Goal: Task Accomplishment & Management: Manage account settings

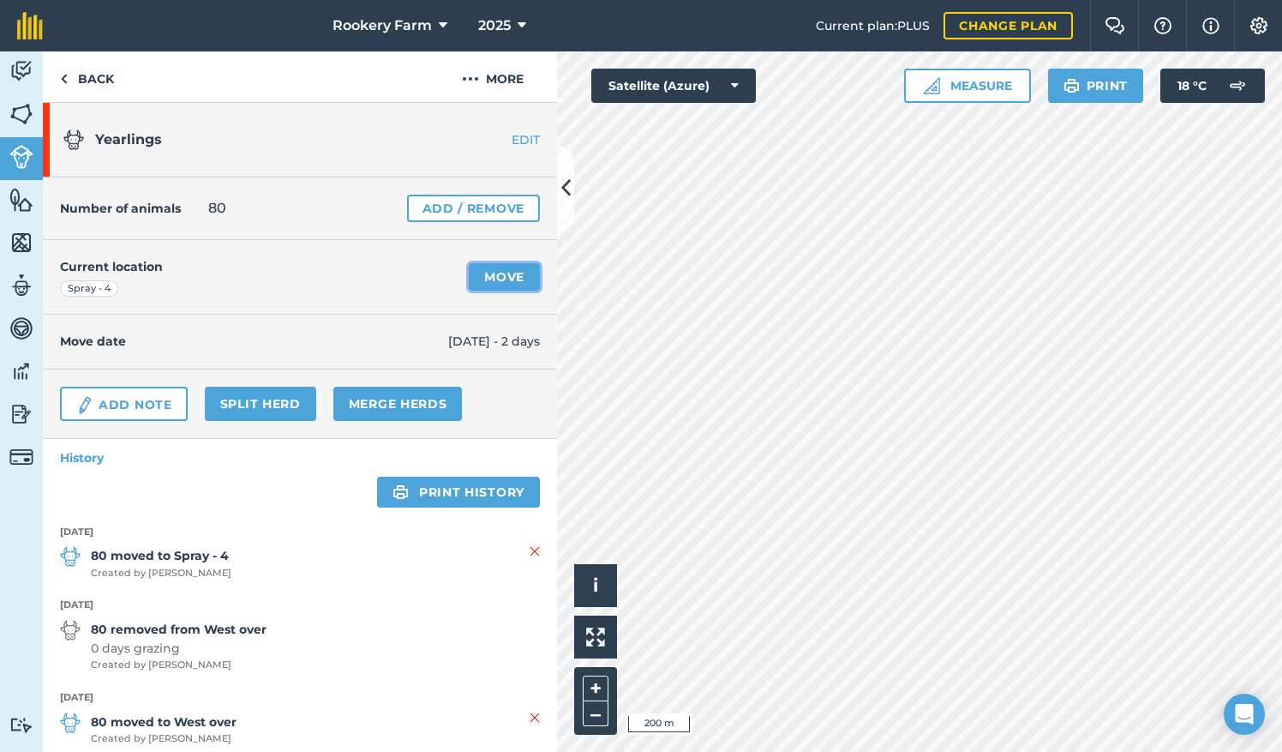
click at [490, 278] on link "Move" at bounding box center [504, 276] width 71 height 27
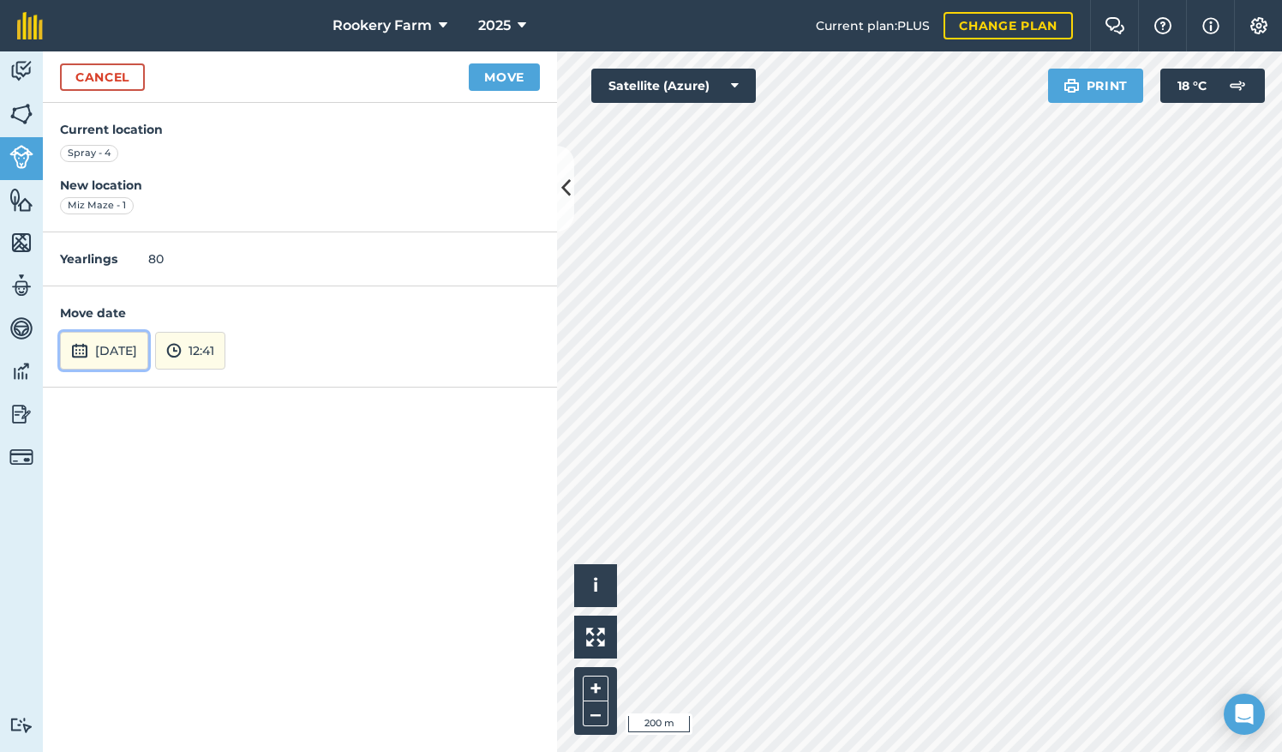
click at [148, 355] on button "[DATE]" at bounding box center [104, 351] width 88 height 38
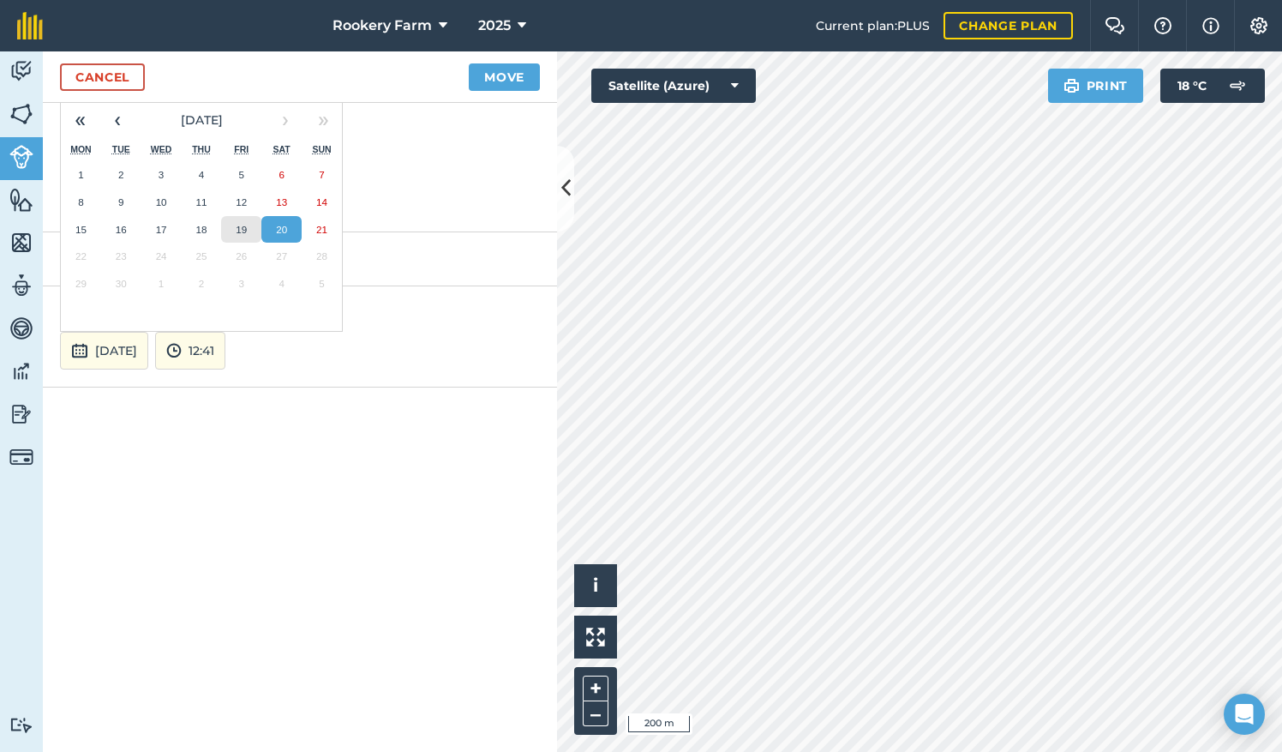
click at [254, 225] on button "19" at bounding box center [241, 229] width 40 height 27
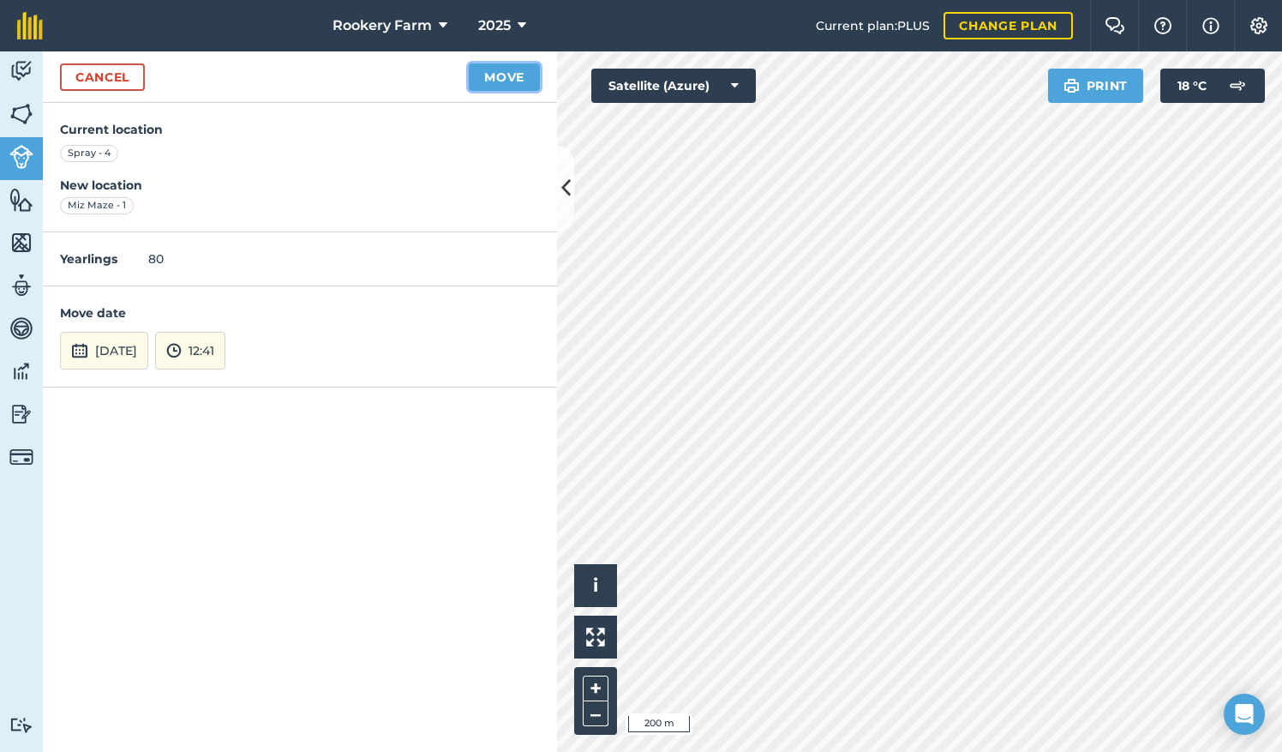
click at [498, 81] on button "Move" at bounding box center [504, 76] width 71 height 27
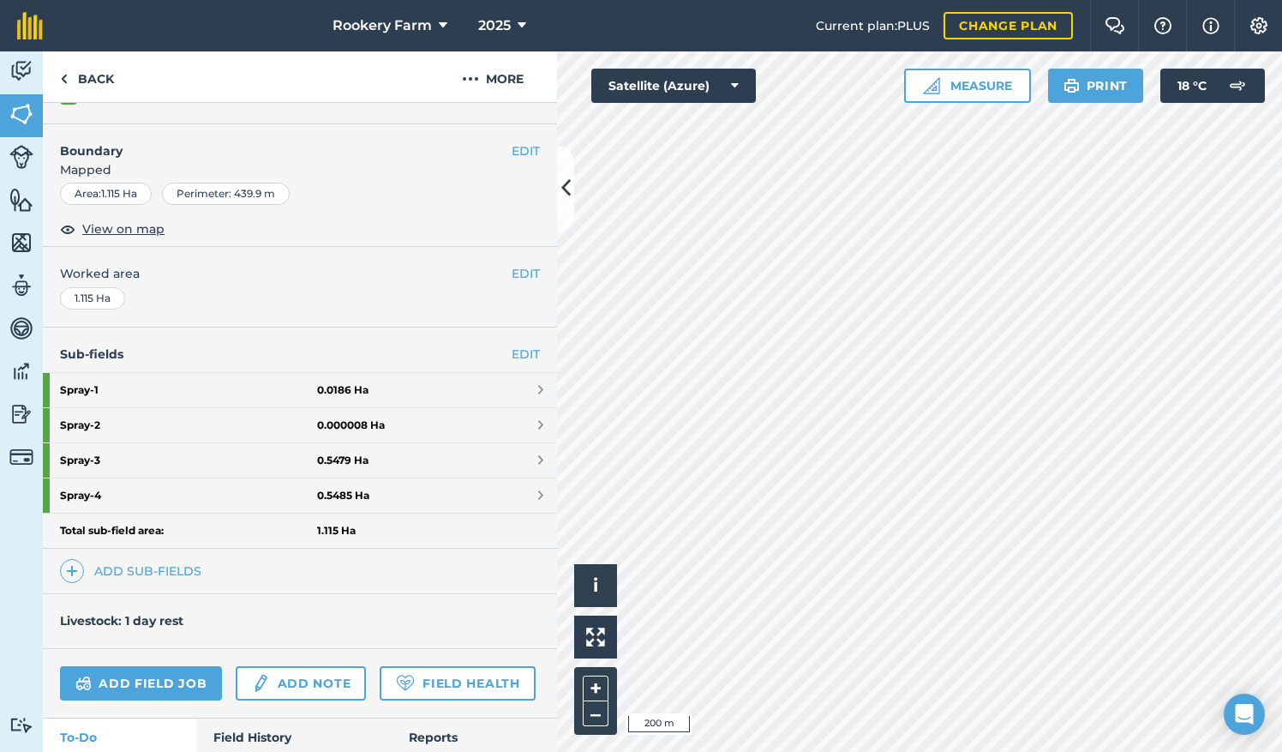
scroll to position [209, 0]
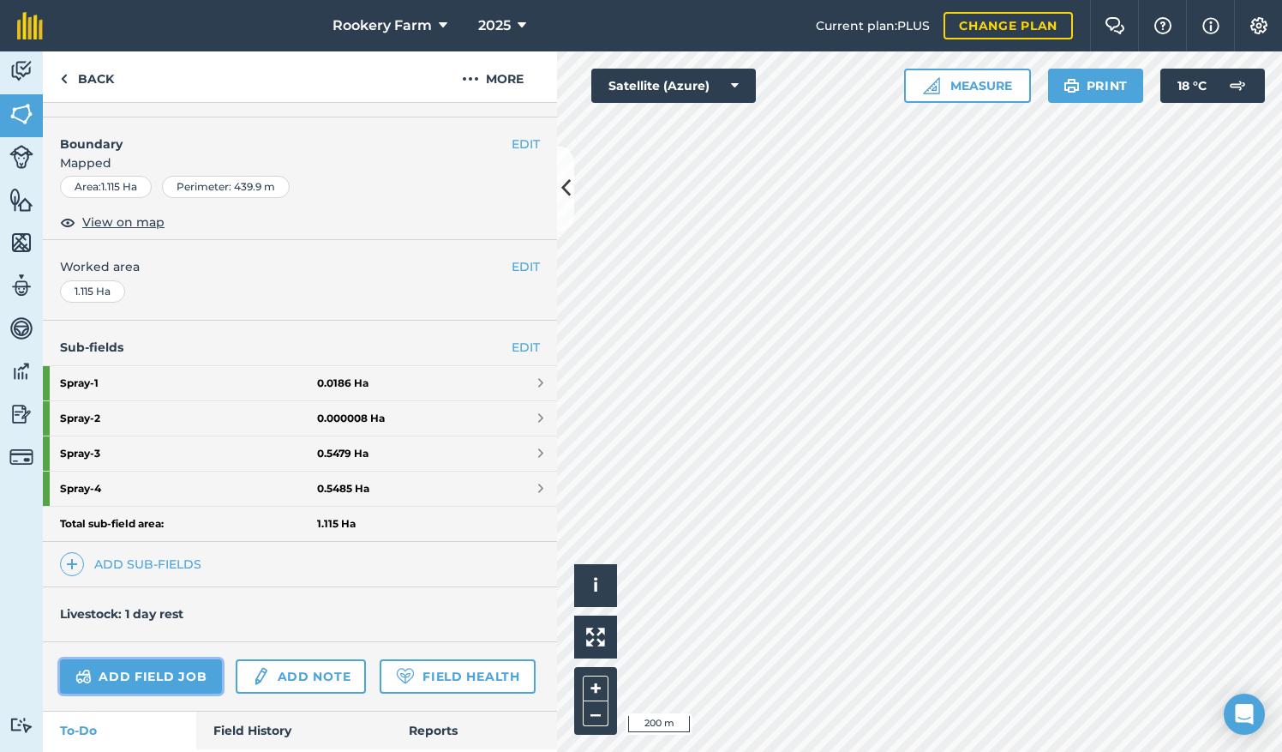
click at [183, 659] on link "Add field job" at bounding box center [141, 676] width 162 height 34
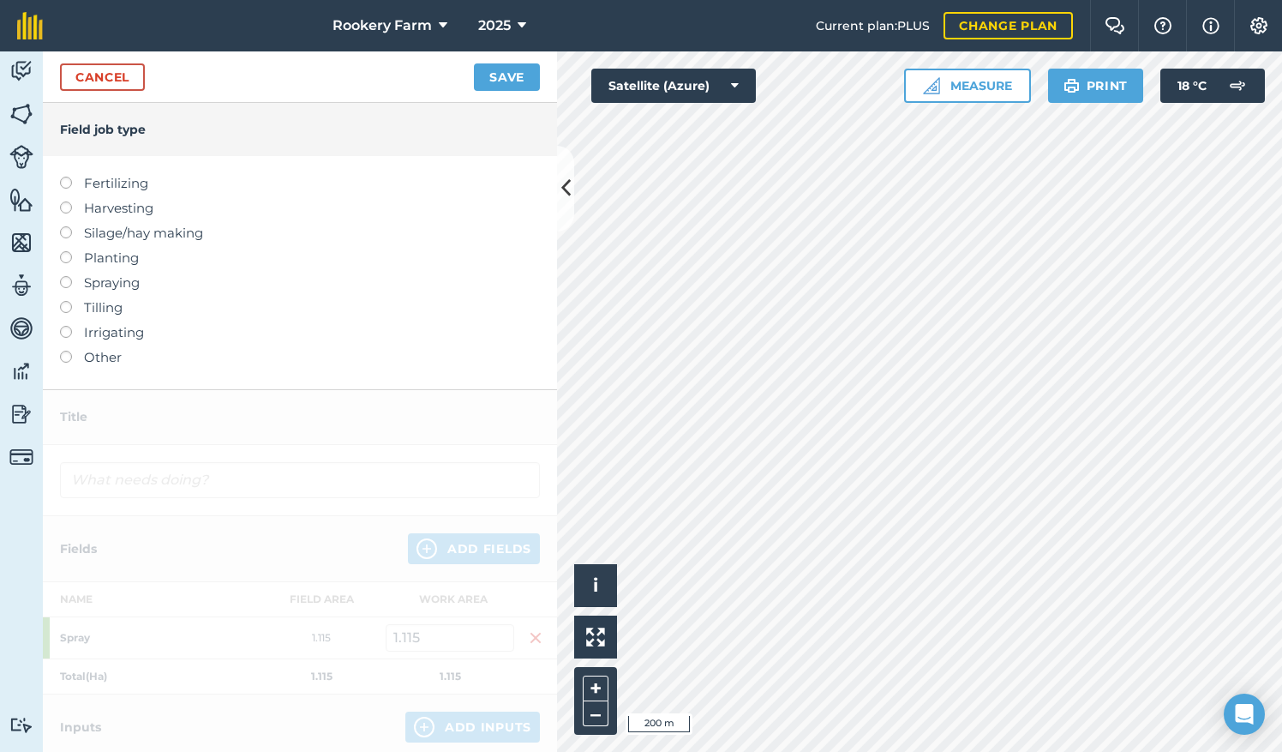
click at [67, 201] on label at bounding box center [72, 201] width 24 height 0
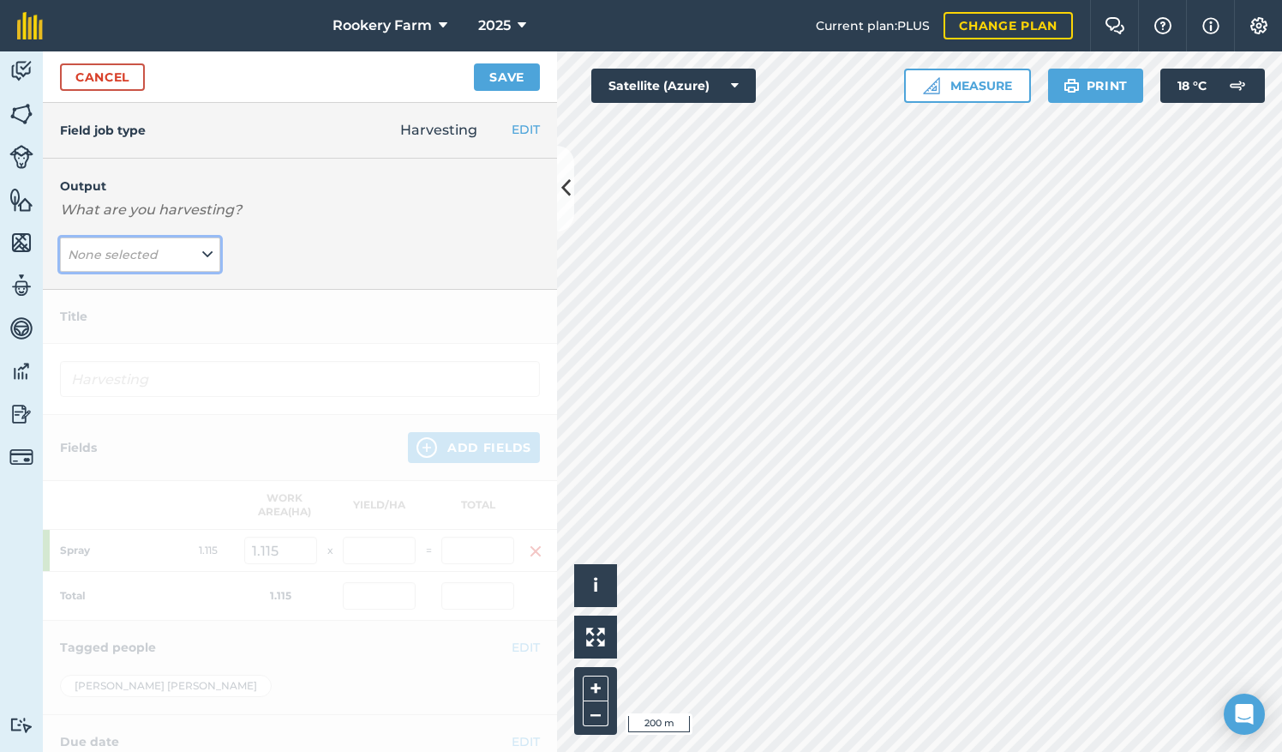
click at [195, 255] on button "None selected" at bounding box center [140, 254] width 160 height 34
click at [187, 295] on button "kg/dm/ha ( kg )" at bounding box center [140, 289] width 160 height 33
type input "Harvesting kg/dm/ha"
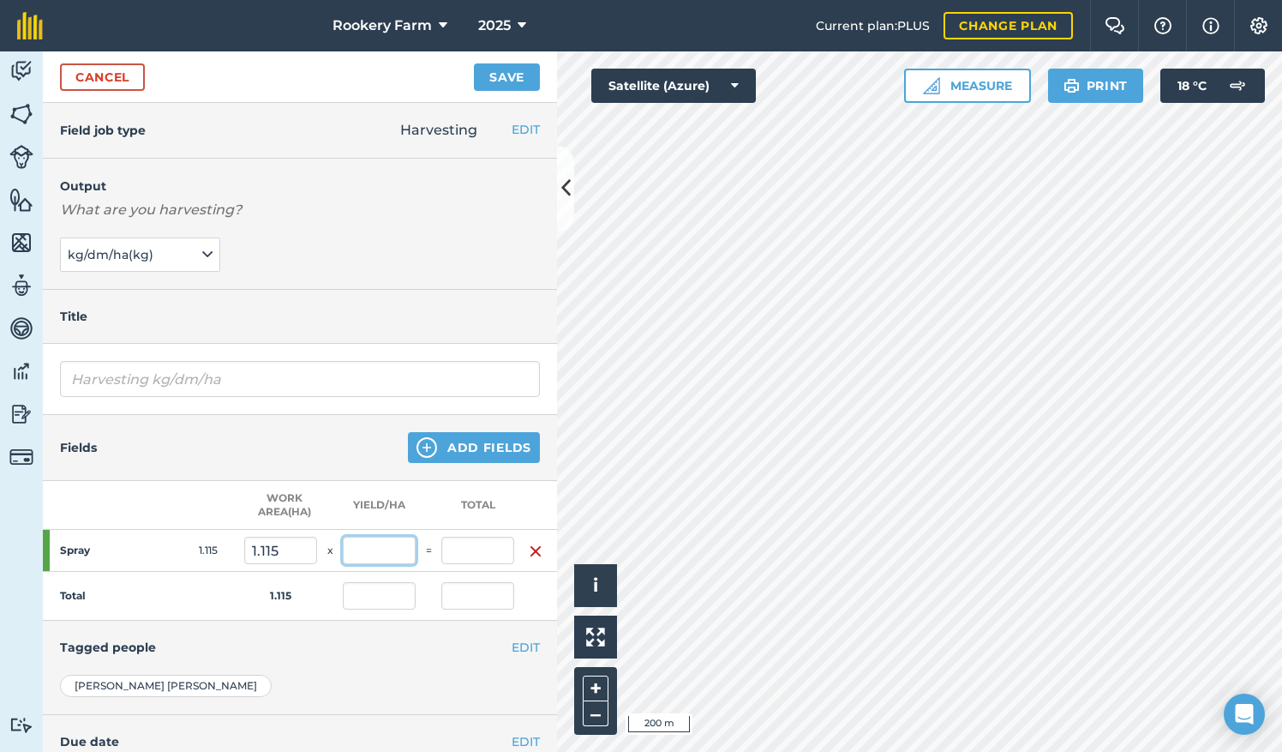
click at [369, 556] on input "text" at bounding box center [379, 550] width 73 height 27
type input "1,000"
type input "1,115"
type input "1,000"
type input "1,115"
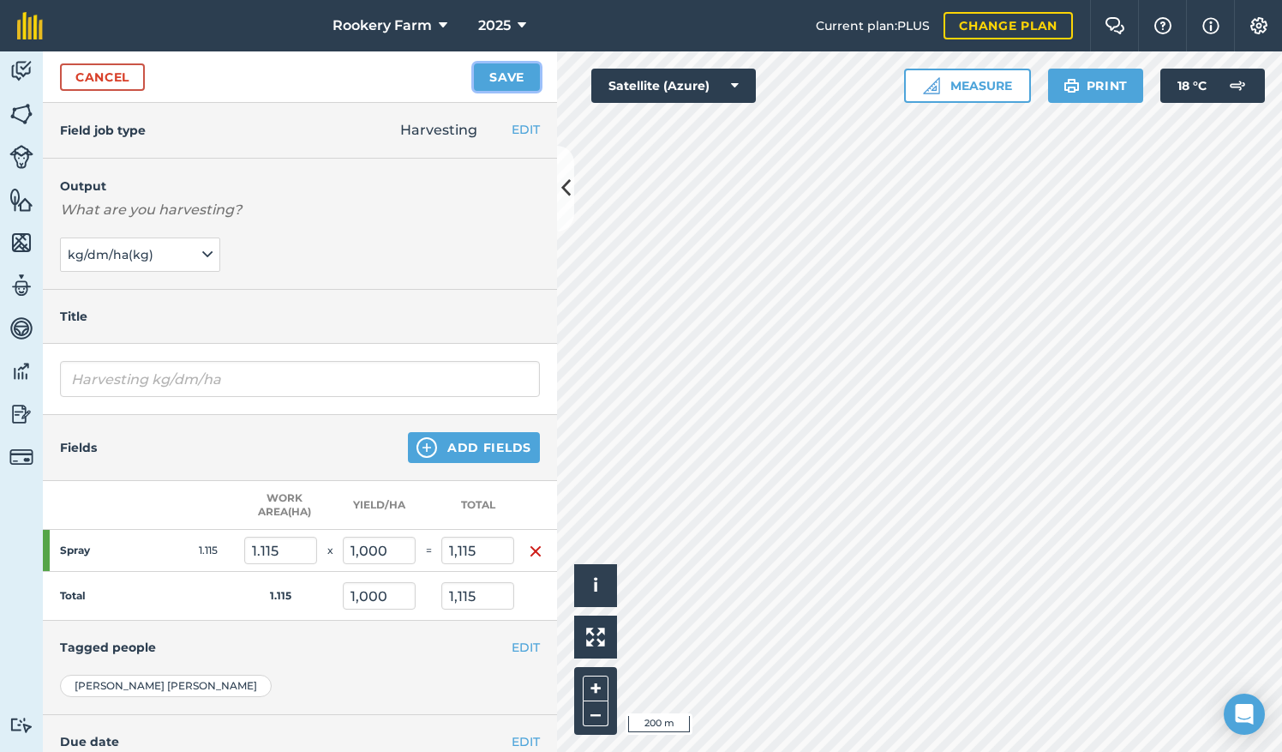
click at [498, 71] on button "Save" at bounding box center [507, 76] width 66 height 27
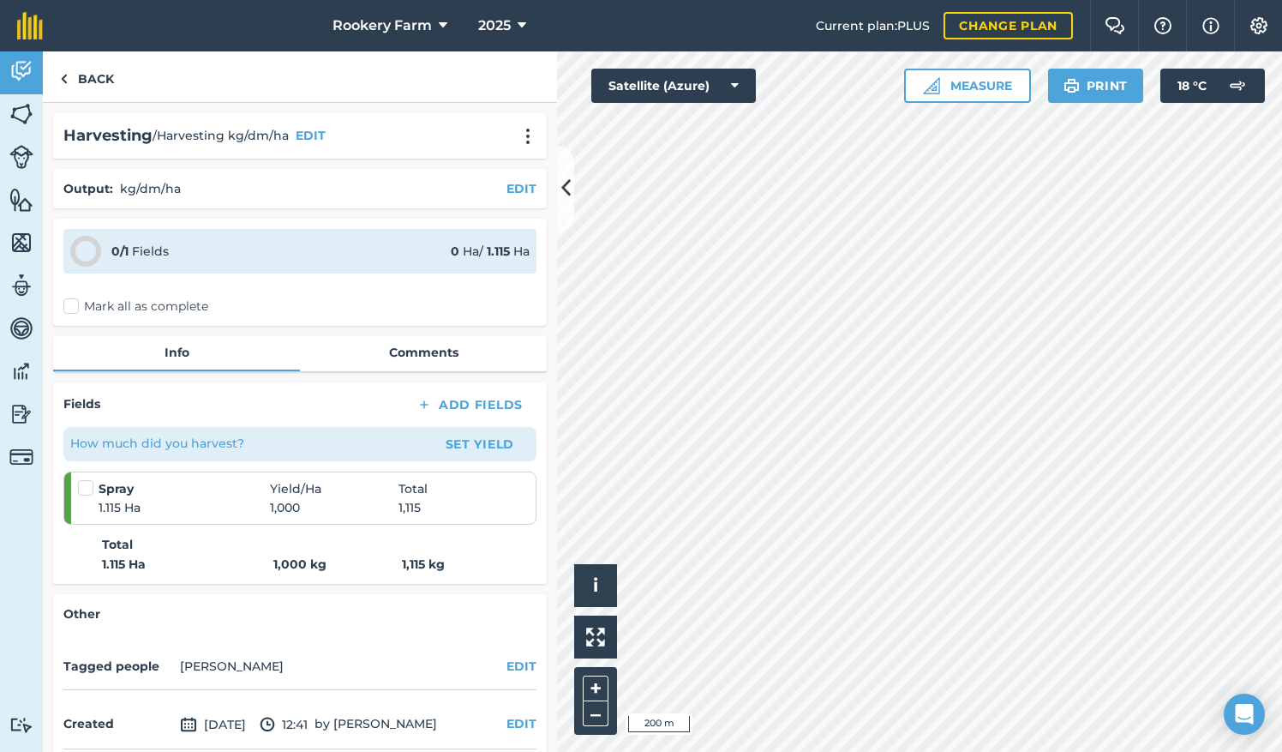
click at [75, 303] on label "Mark all as complete" at bounding box center [135, 306] width 145 height 18
click at [75, 303] on input "Mark all as complete" at bounding box center [68, 302] width 11 height 11
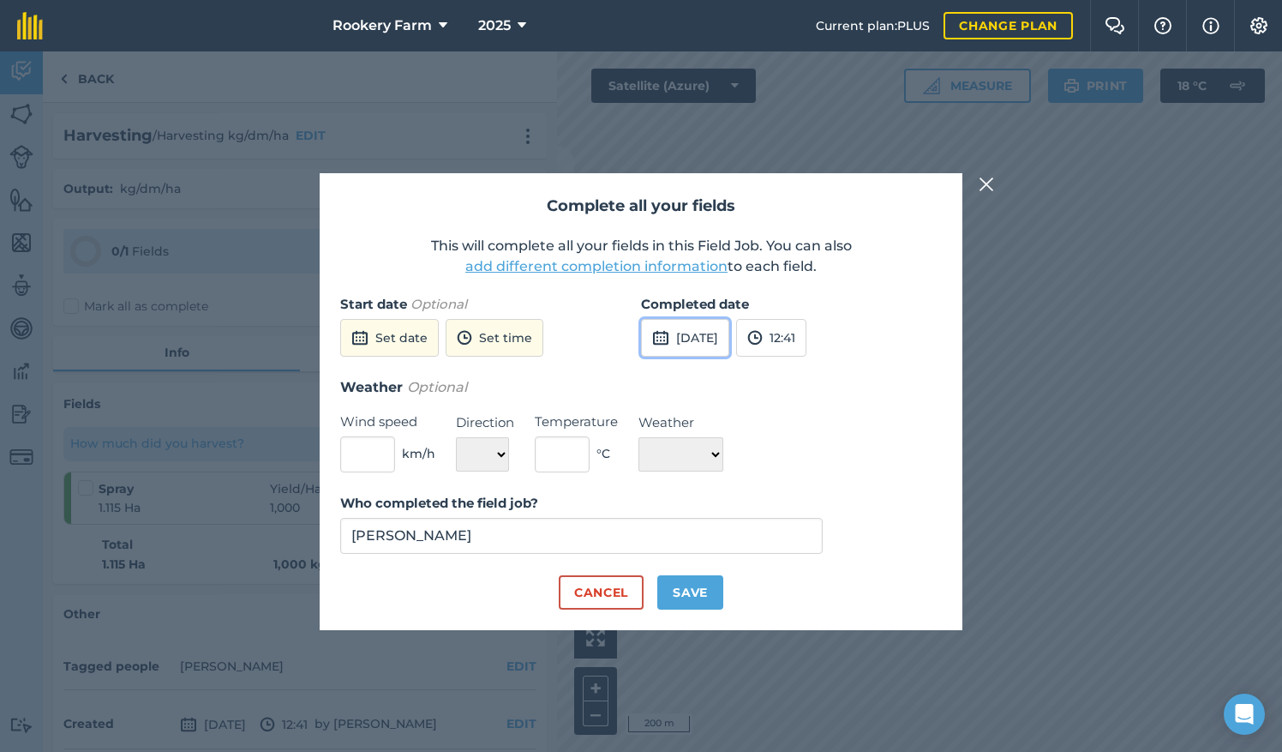
click at [717, 341] on button "[DATE]" at bounding box center [685, 338] width 88 height 38
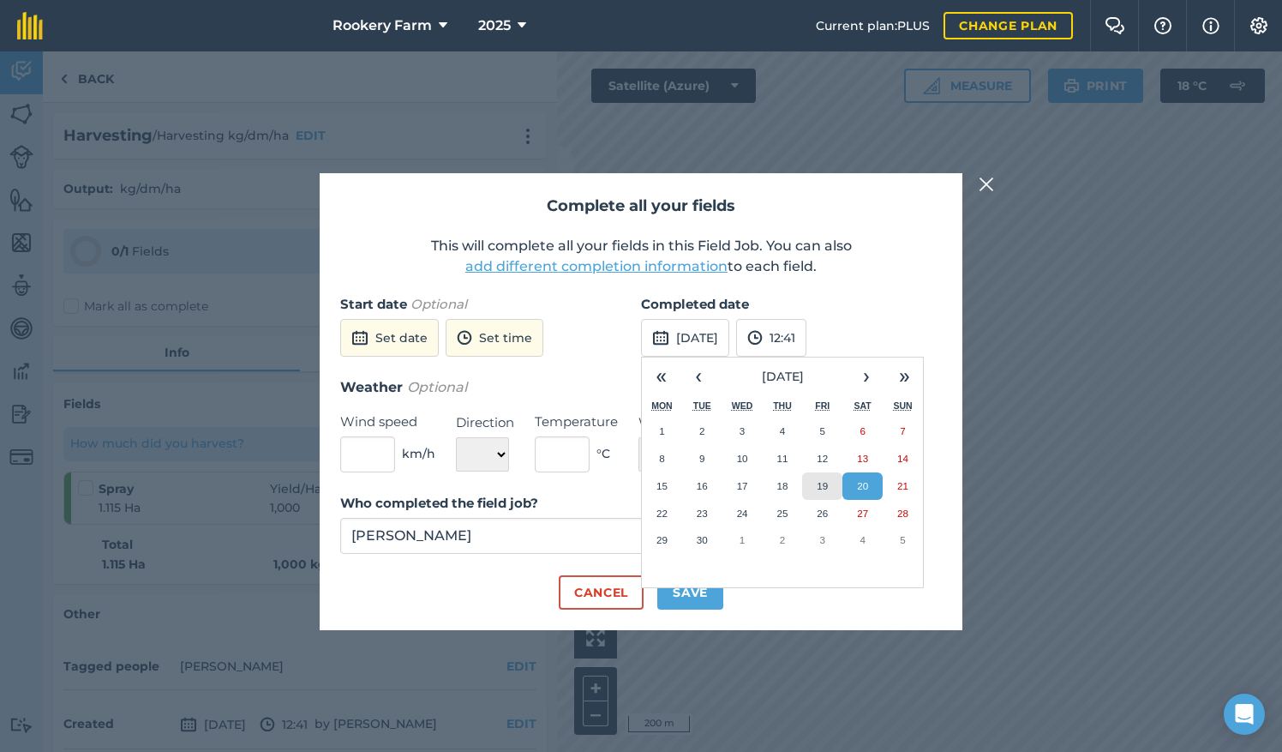
click at [818, 482] on abbr "19" at bounding box center [822, 485] width 11 height 11
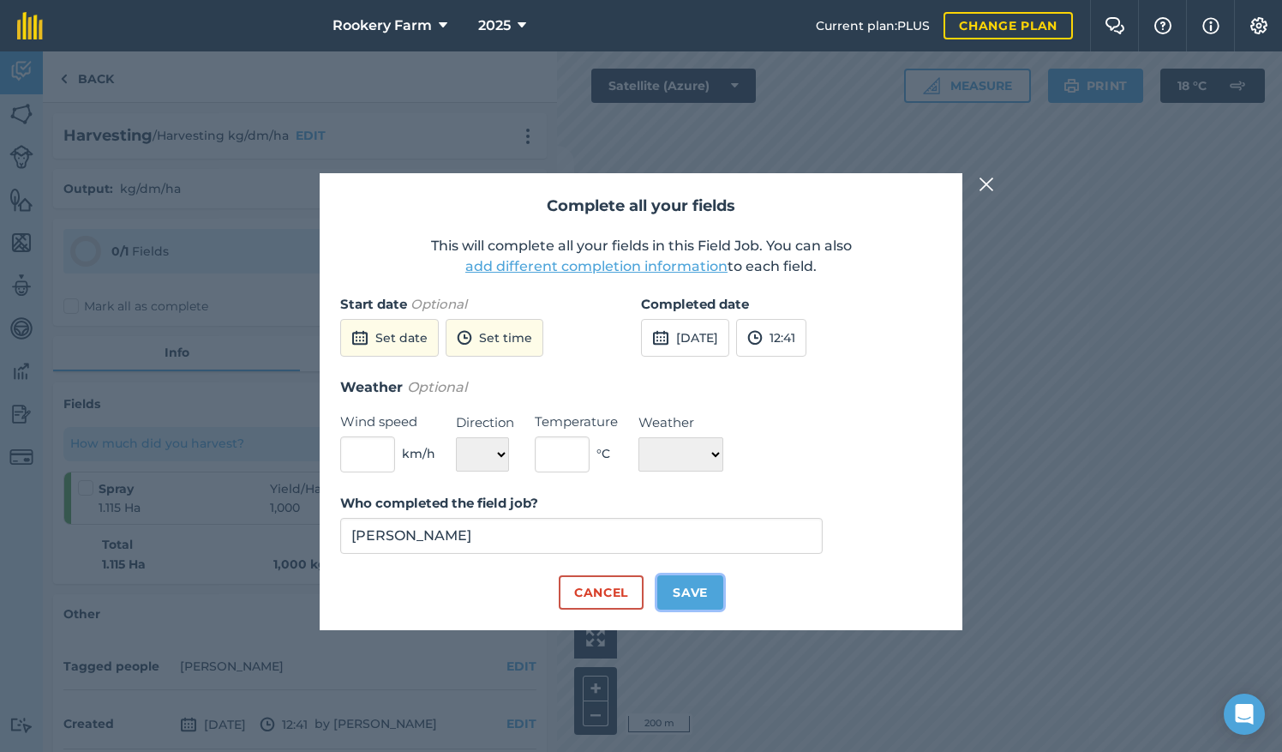
click at [694, 593] on button "Save" at bounding box center [690, 592] width 66 height 34
checkbox input "true"
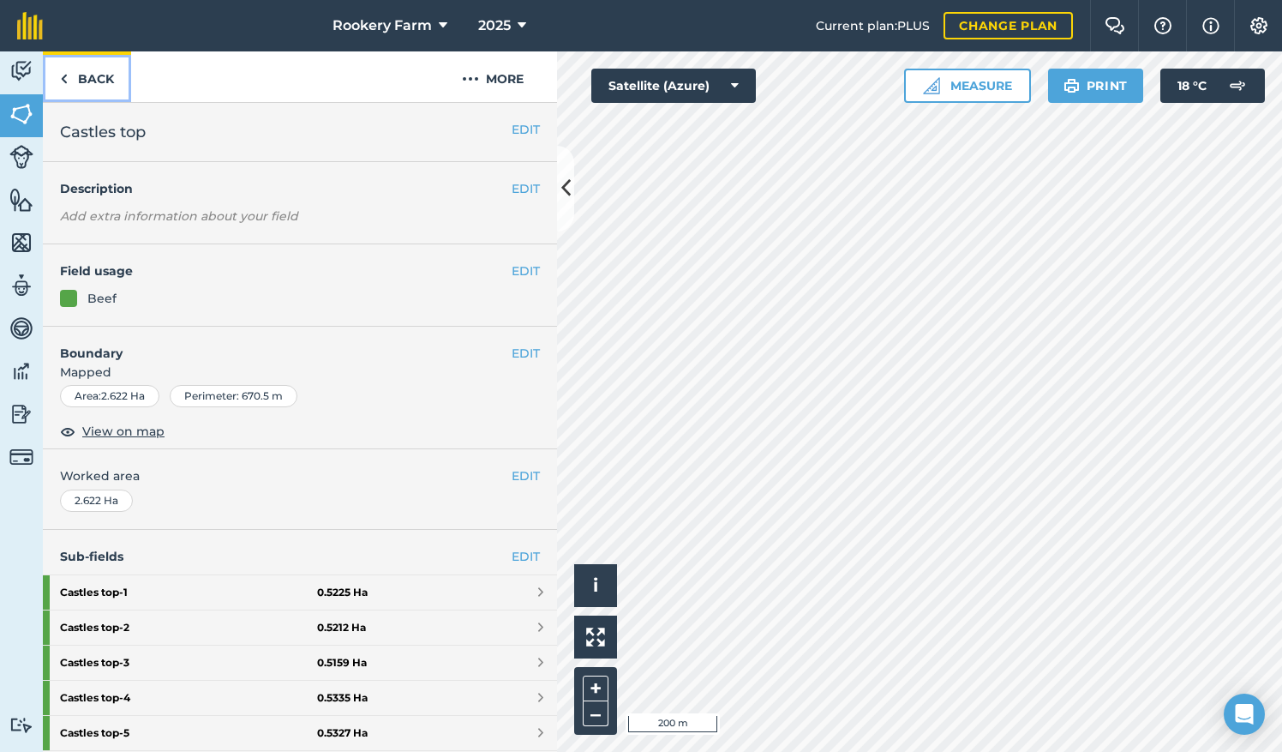
click at [107, 87] on link "Back" at bounding box center [87, 76] width 88 height 51
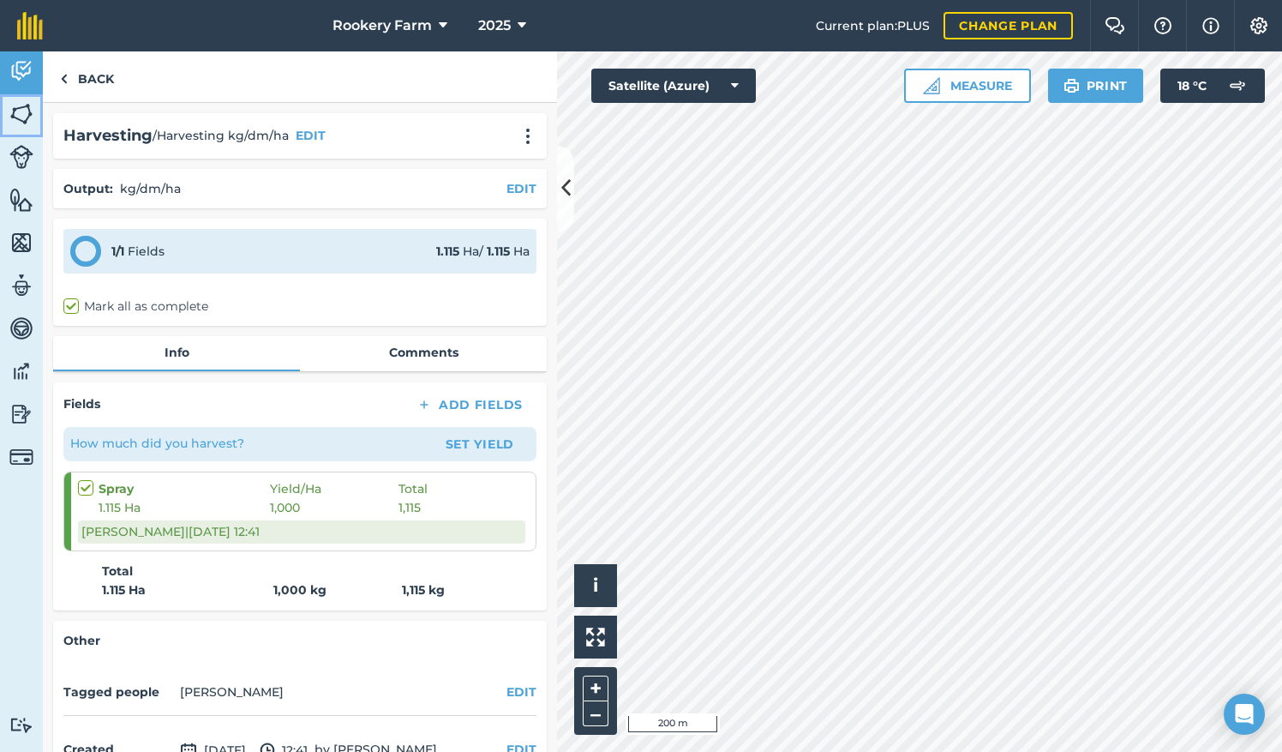
click at [20, 110] on img at bounding box center [21, 114] width 24 height 26
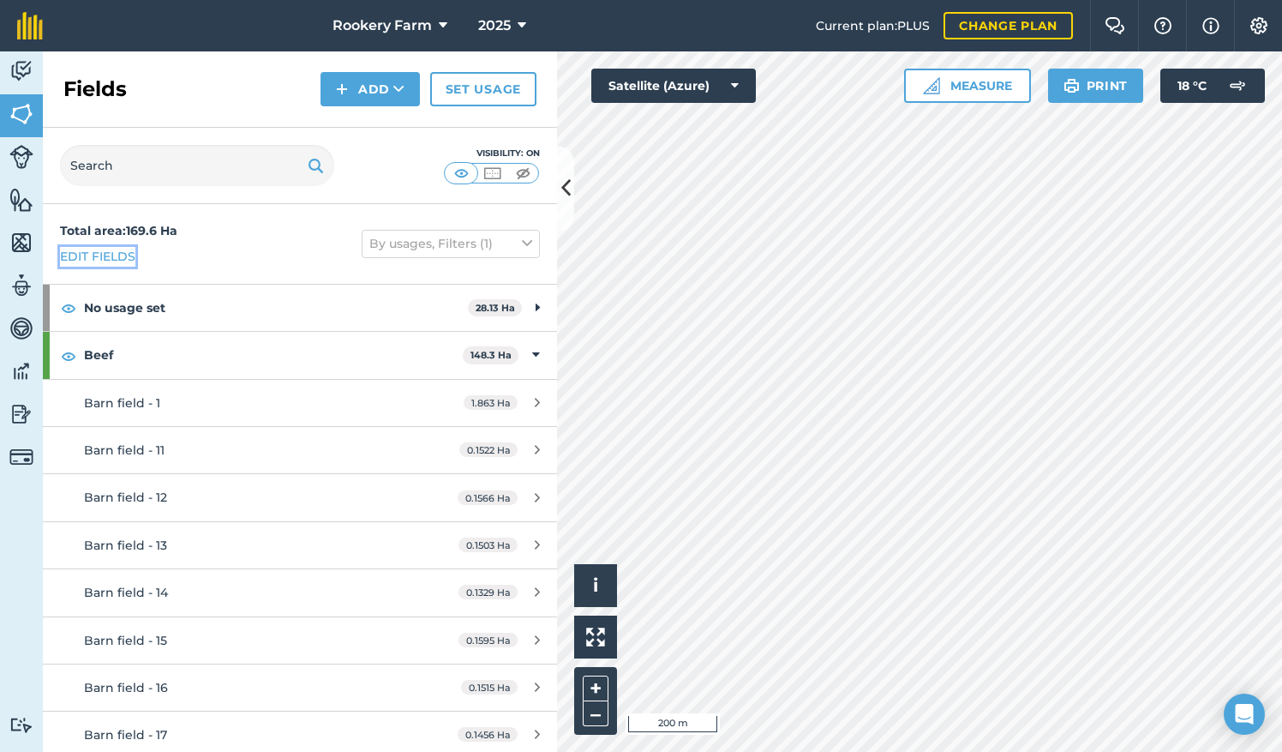
click at [115, 254] on link "Edit fields" at bounding box center [97, 256] width 75 height 19
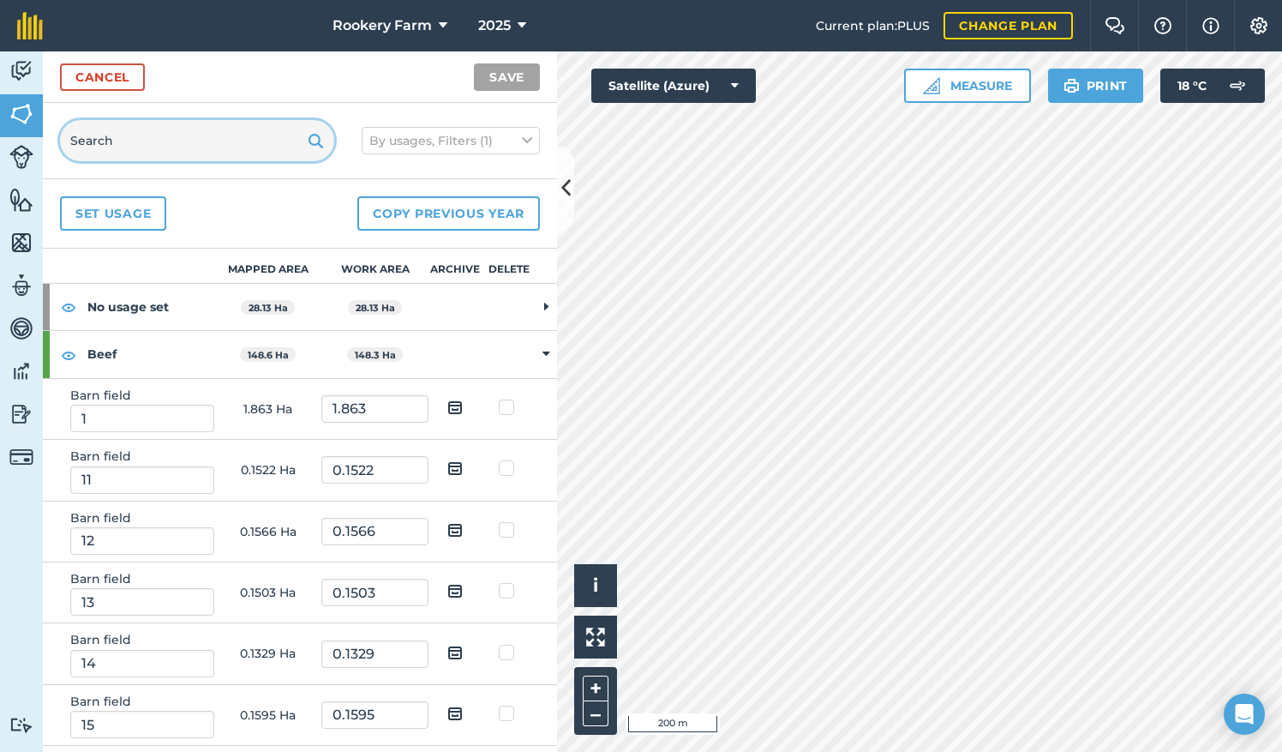
click at [165, 137] on input "text" at bounding box center [197, 140] width 274 height 41
type input "top"
click at [448, 402] on img at bounding box center [454, 407] width 15 height 21
click at [463, 402] on input "checkbox" at bounding box center [468, 401] width 11 height 11
checkbox input "true"
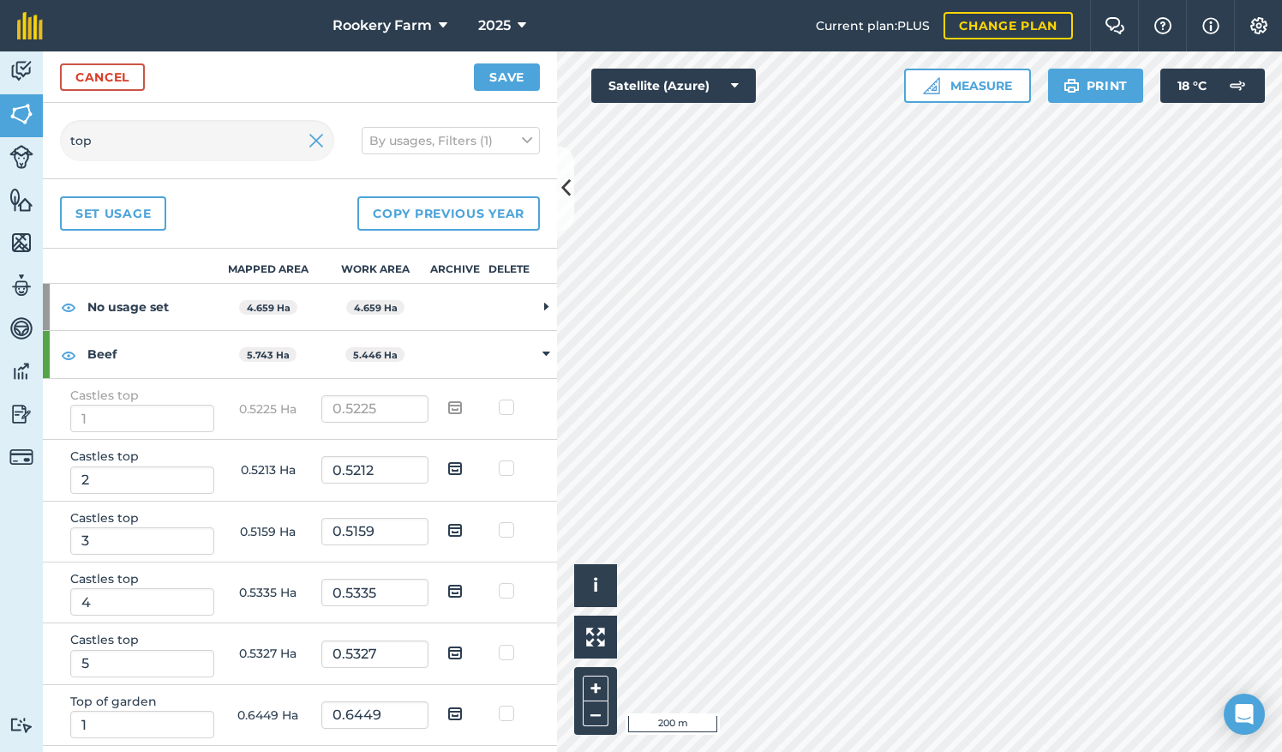
click at [447, 462] on img at bounding box center [454, 468] width 15 height 21
click at [463, 462] on input "checkbox" at bounding box center [468, 462] width 11 height 11
checkbox input "true"
click at [449, 523] on img at bounding box center [454, 529] width 15 height 21
click at [463, 523] on input "checkbox" at bounding box center [468, 524] width 11 height 11
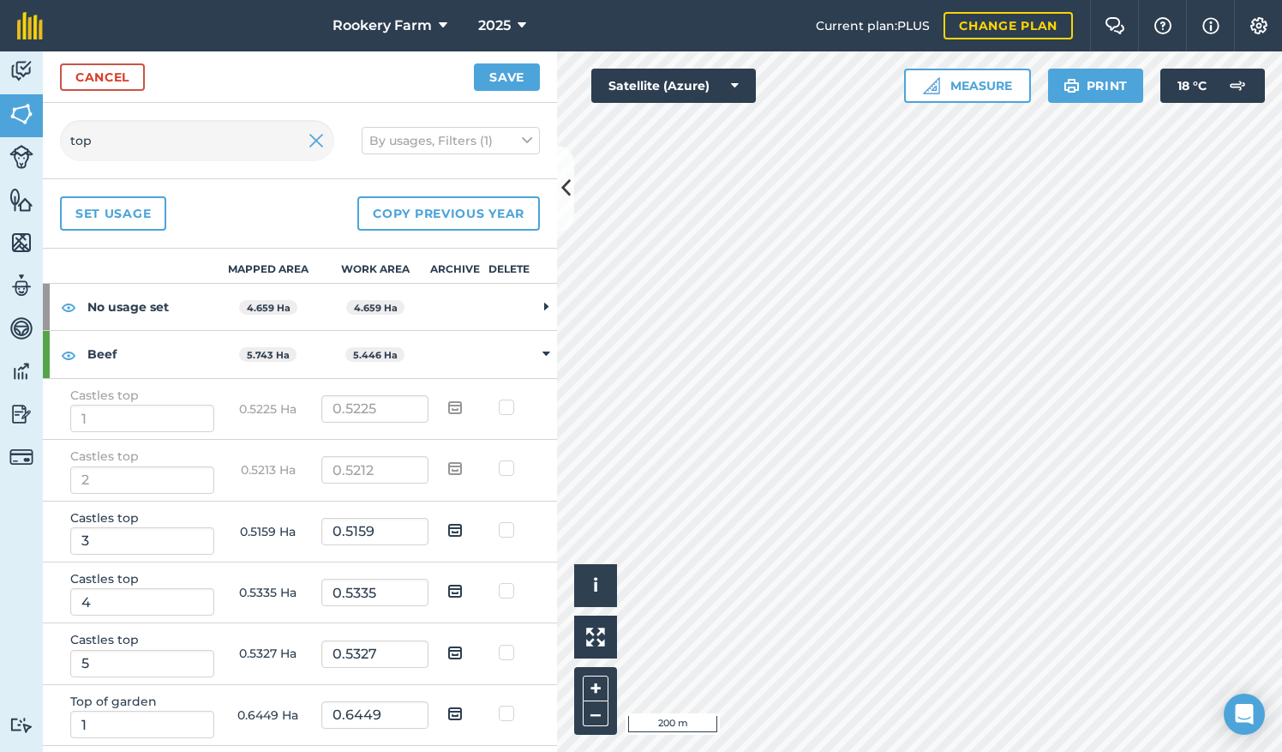
checkbox input "true"
click at [451, 590] on img at bounding box center [454, 590] width 15 height 21
click at [463, 590] on input "checkbox" at bounding box center [468, 584] width 11 height 11
checkbox input "true"
click at [447, 651] on img at bounding box center [454, 652] width 15 height 21
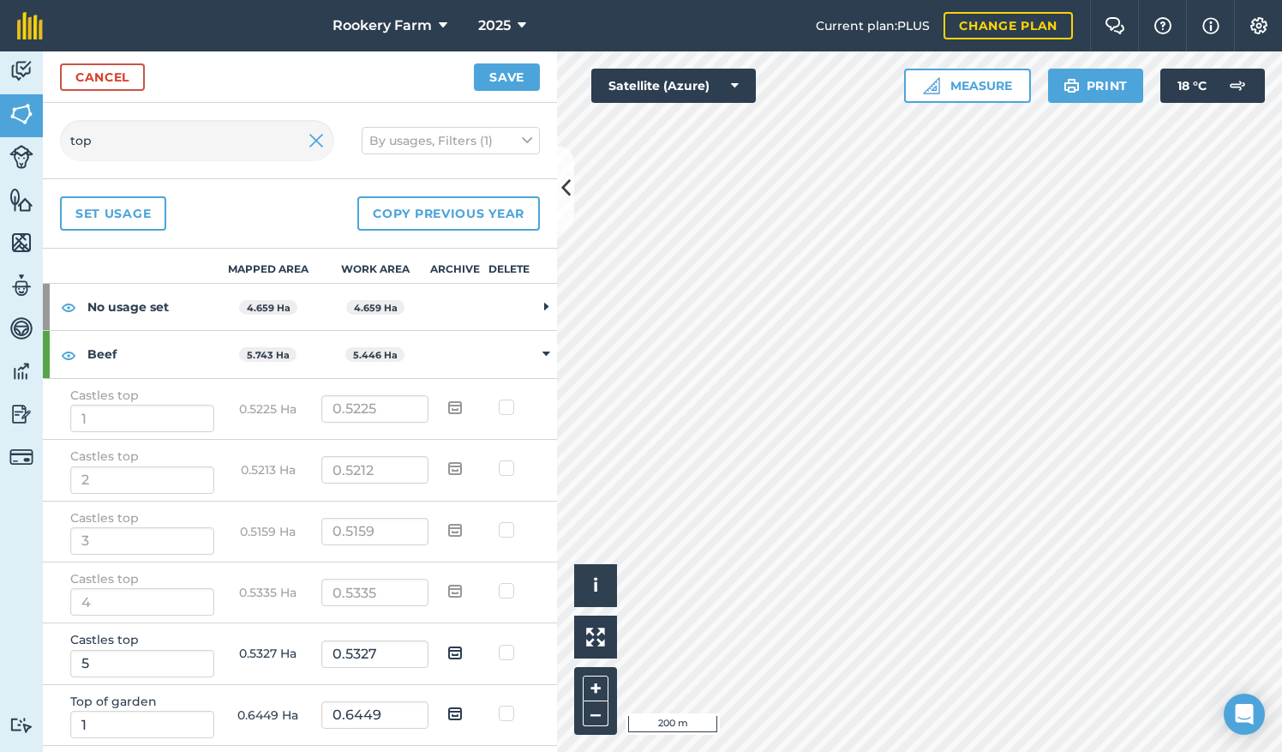
click at [463, 651] on input "checkbox" at bounding box center [468, 646] width 11 height 11
checkbox input "true"
click at [519, 82] on button "Save" at bounding box center [507, 76] width 66 height 27
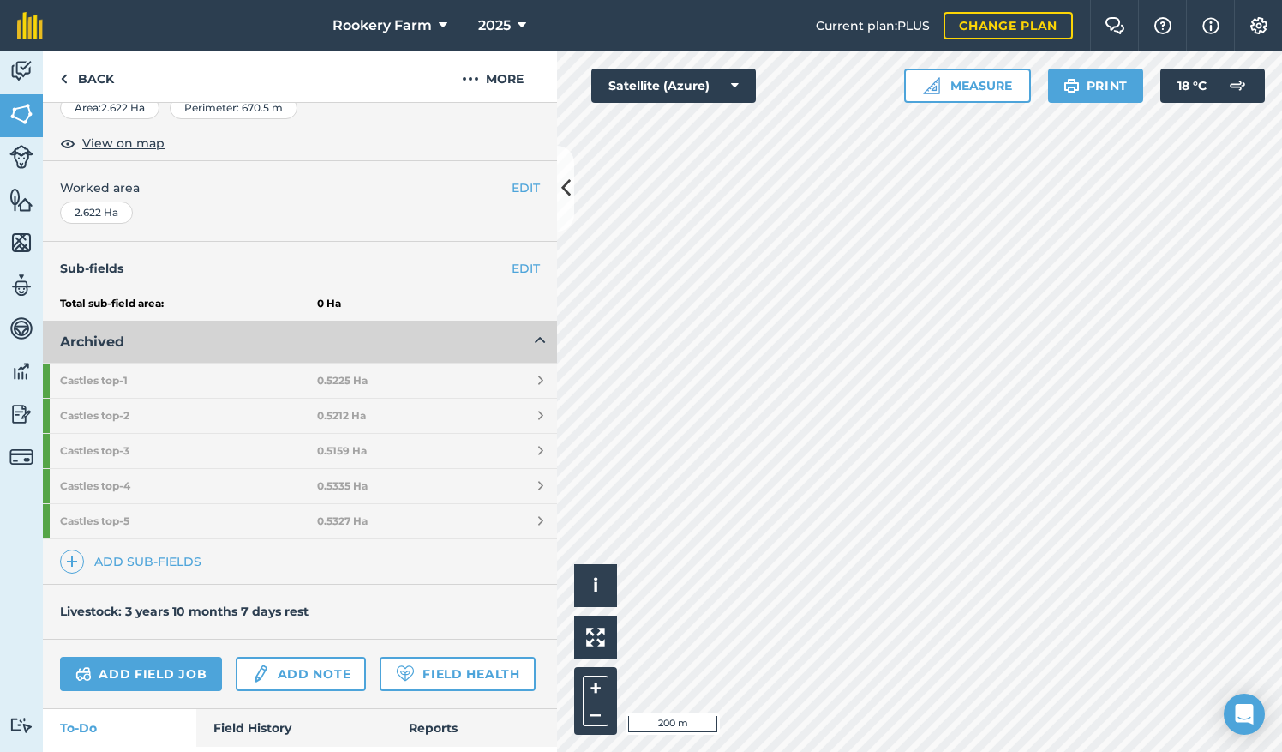
scroll to position [315, 0]
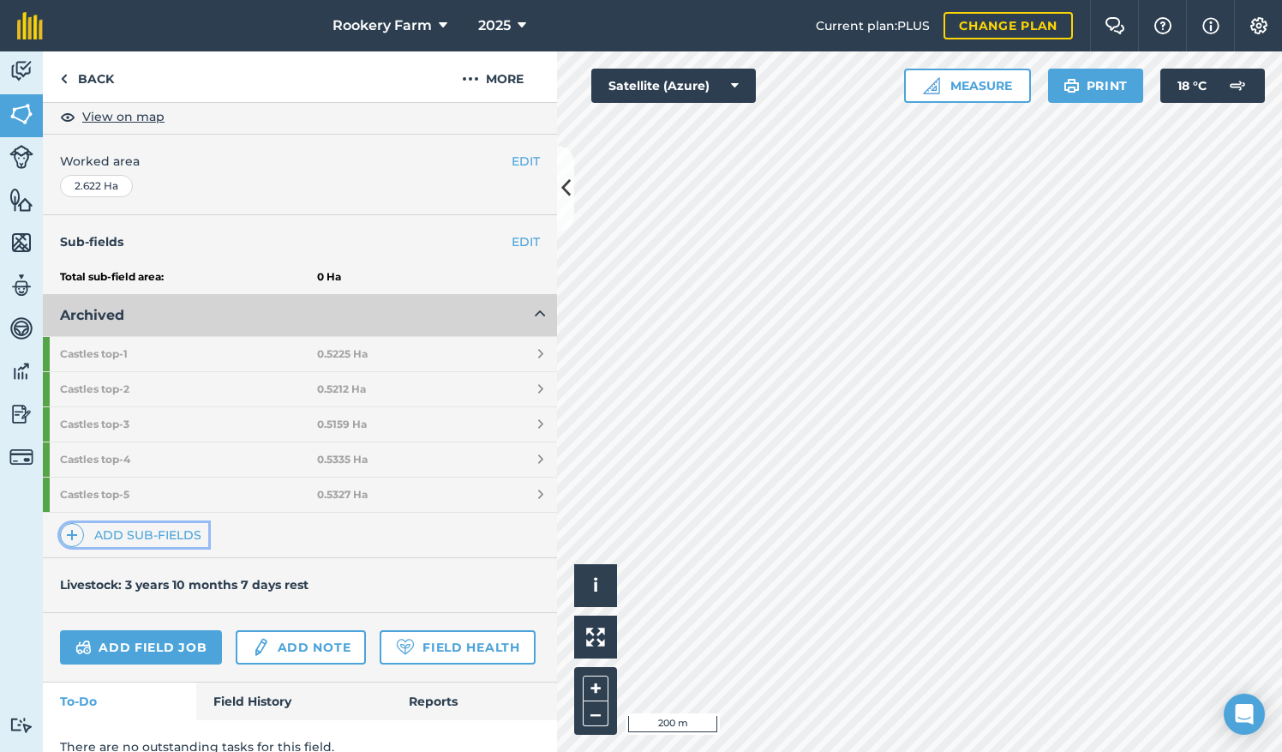
click at [139, 530] on link "Add sub-fields" at bounding box center [134, 535] width 148 height 24
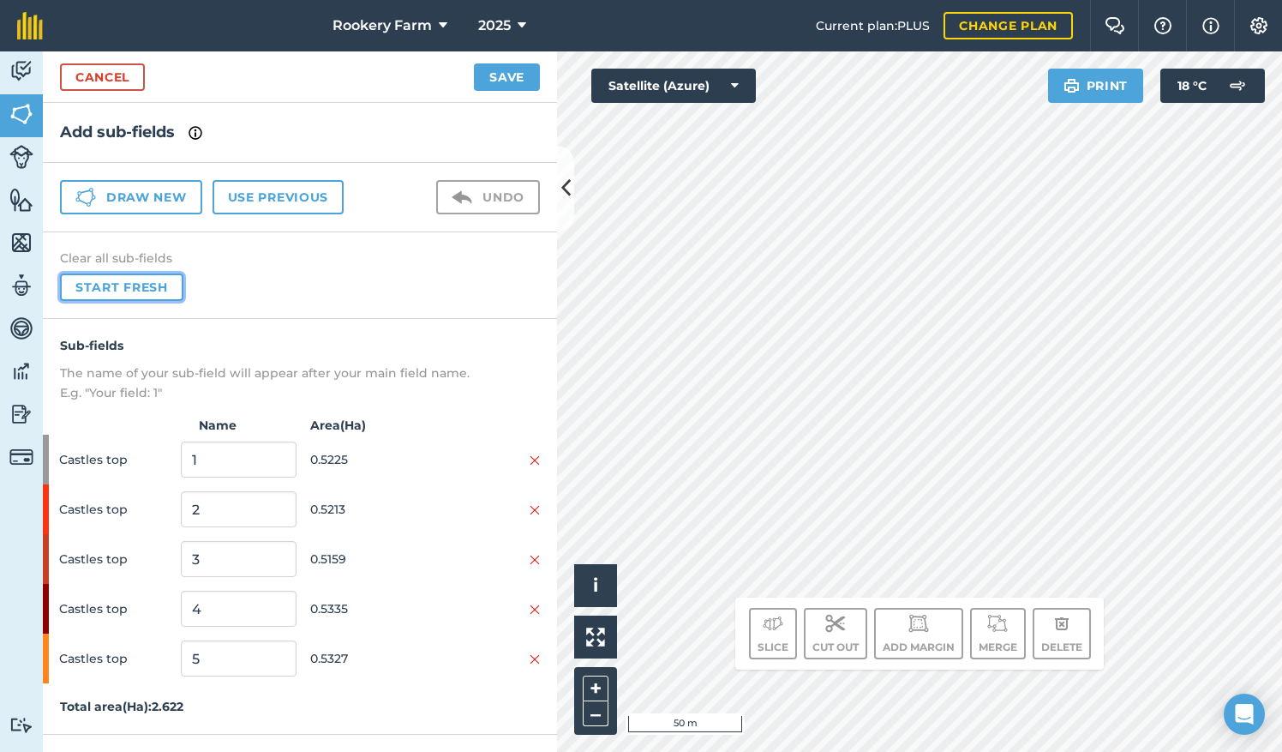
click at [139, 290] on button "Start fresh" at bounding box center [121, 286] width 123 height 27
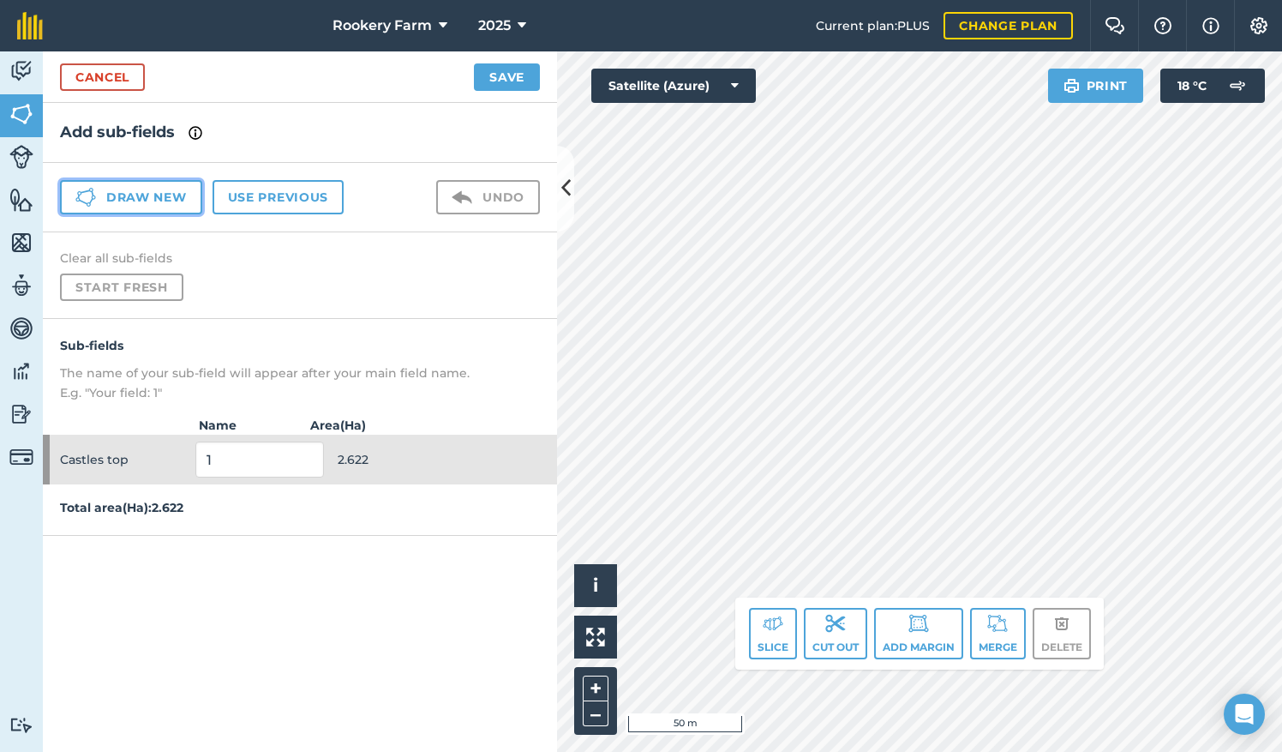
click at [159, 195] on button "Draw new" at bounding box center [131, 197] width 142 height 34
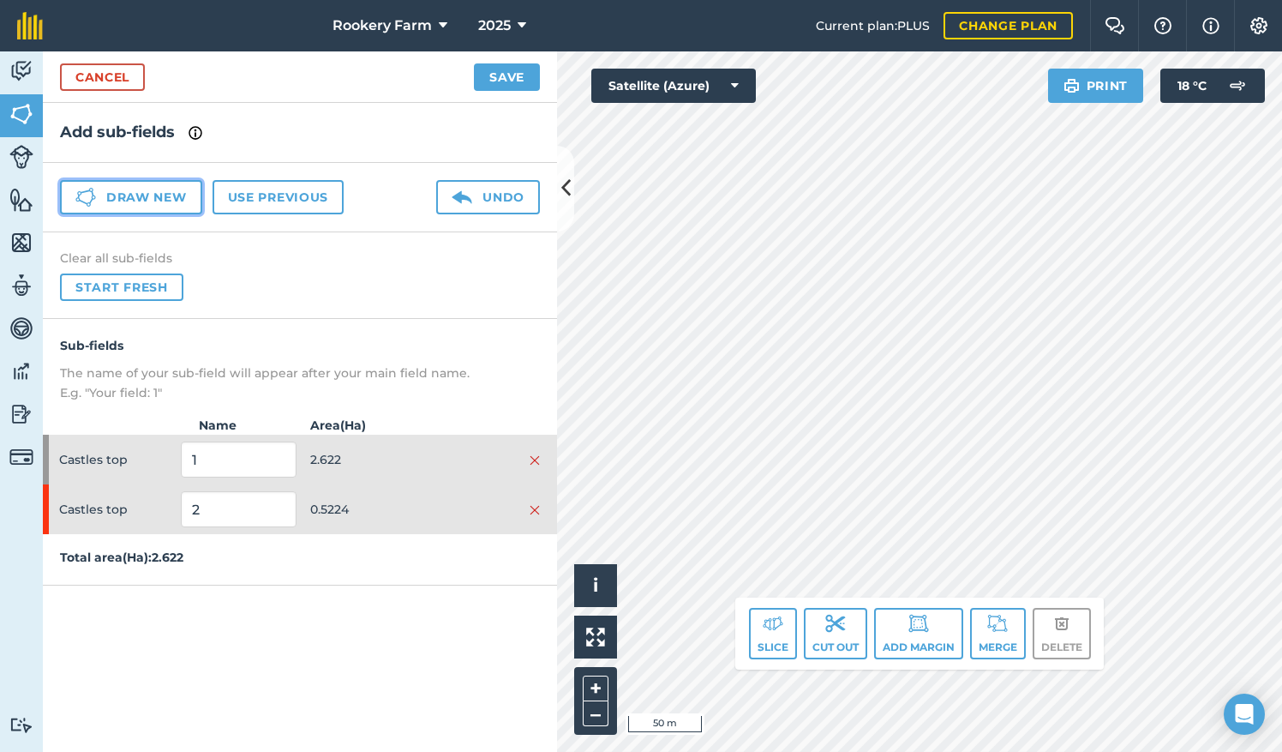
click at [178, 191] on button "Draw new" at bounding box center [131, 197] width 142 height 34
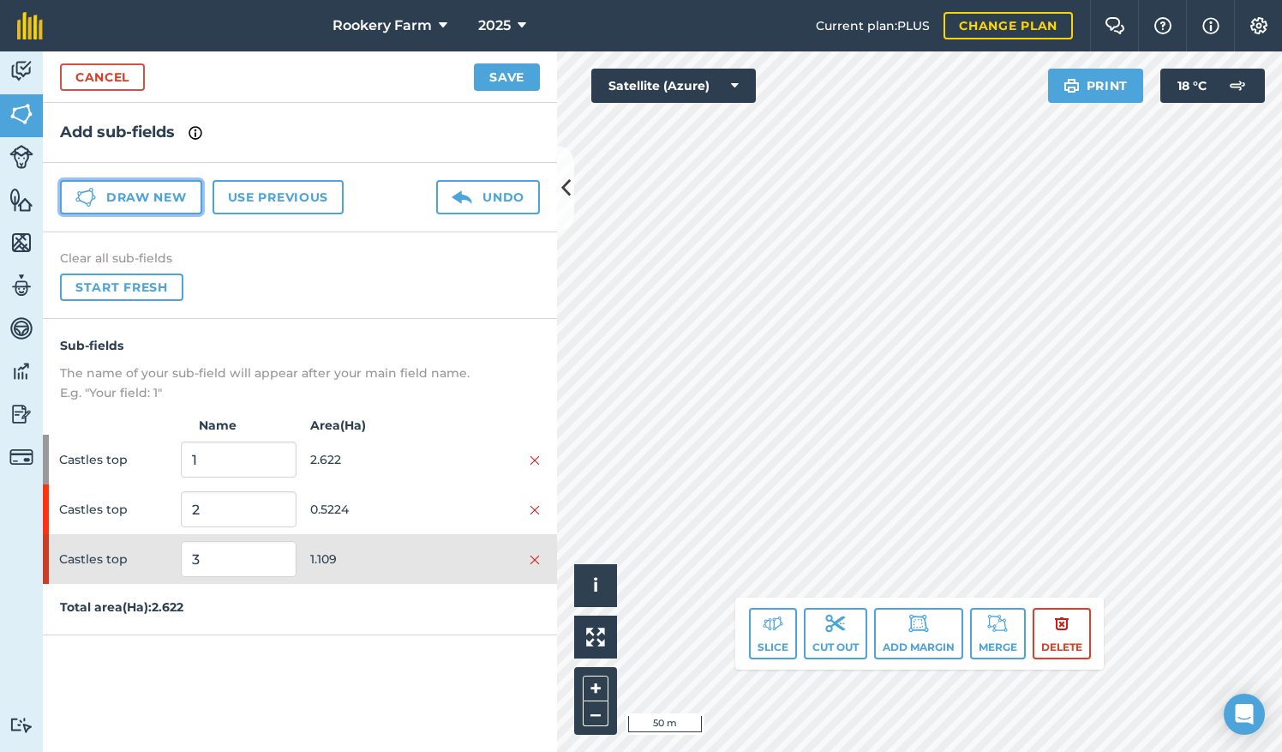
click at [183, 199] on button "Draw new" at bounding box center [131, 197] width 142 height 34
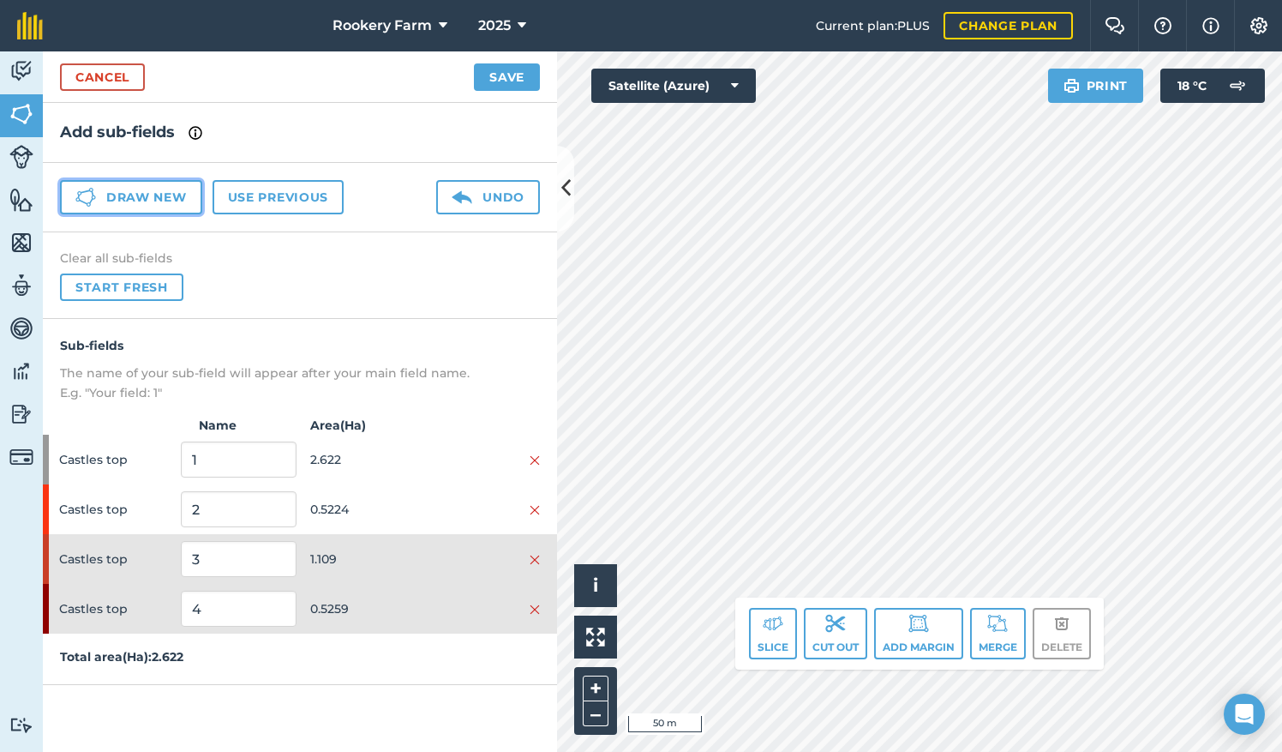
click at [182, 199] on button "Draw new" at bounding box center [131, 197] width 142 height 34
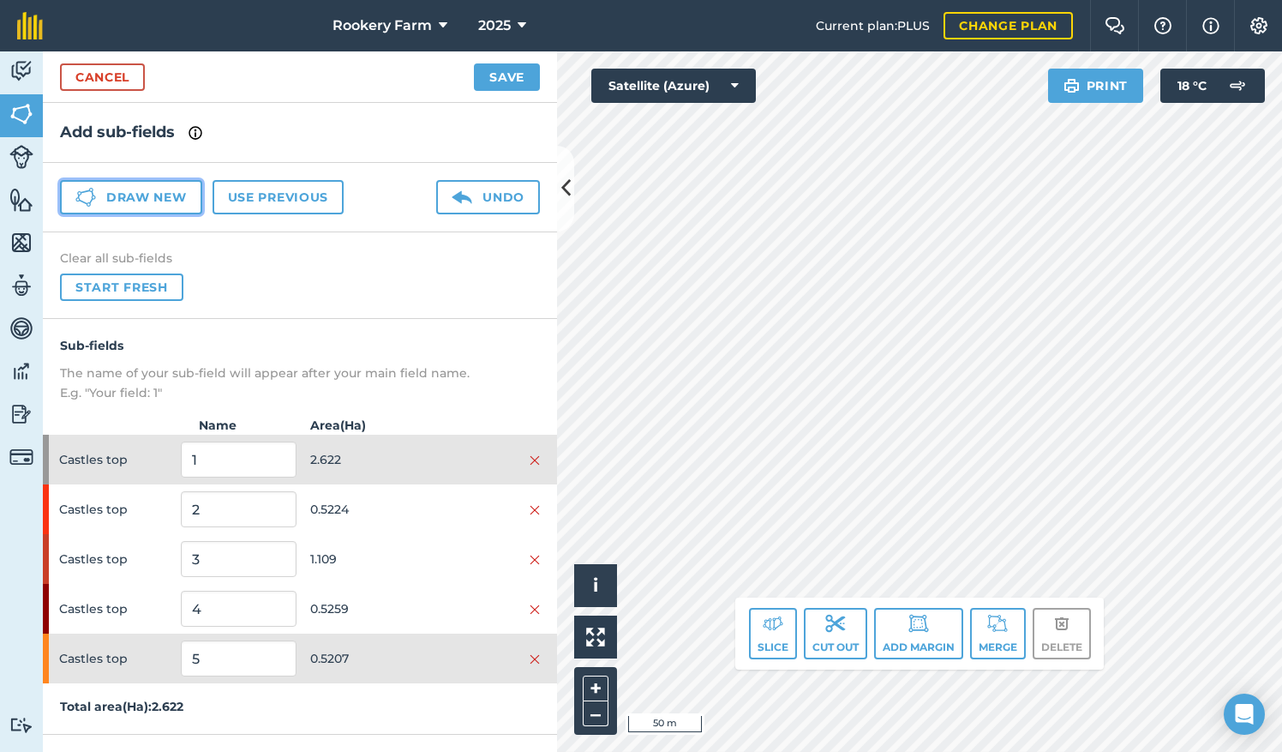
click at [111, 196] on button "Draw new" at bounding box center [131, 197] width 142 height 34
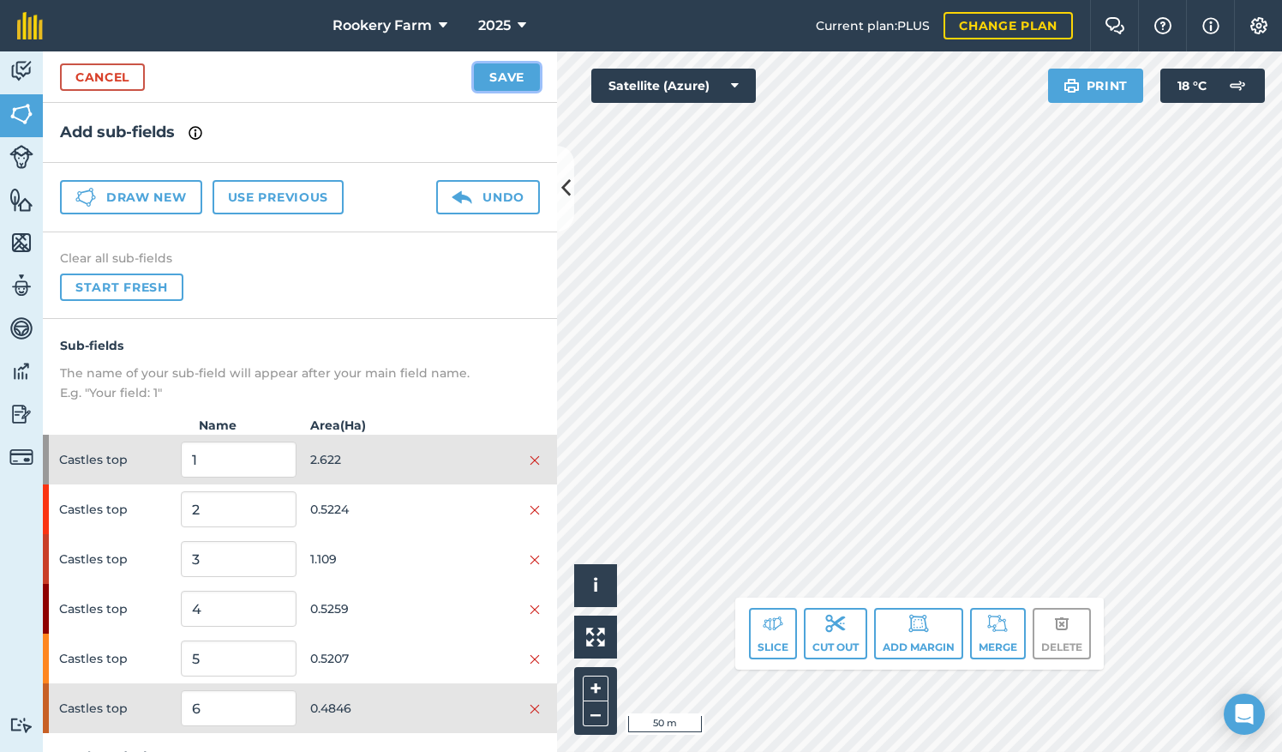
click at [489, 68] on button "Save" at bounding box center [507, 76] width 66 height 27
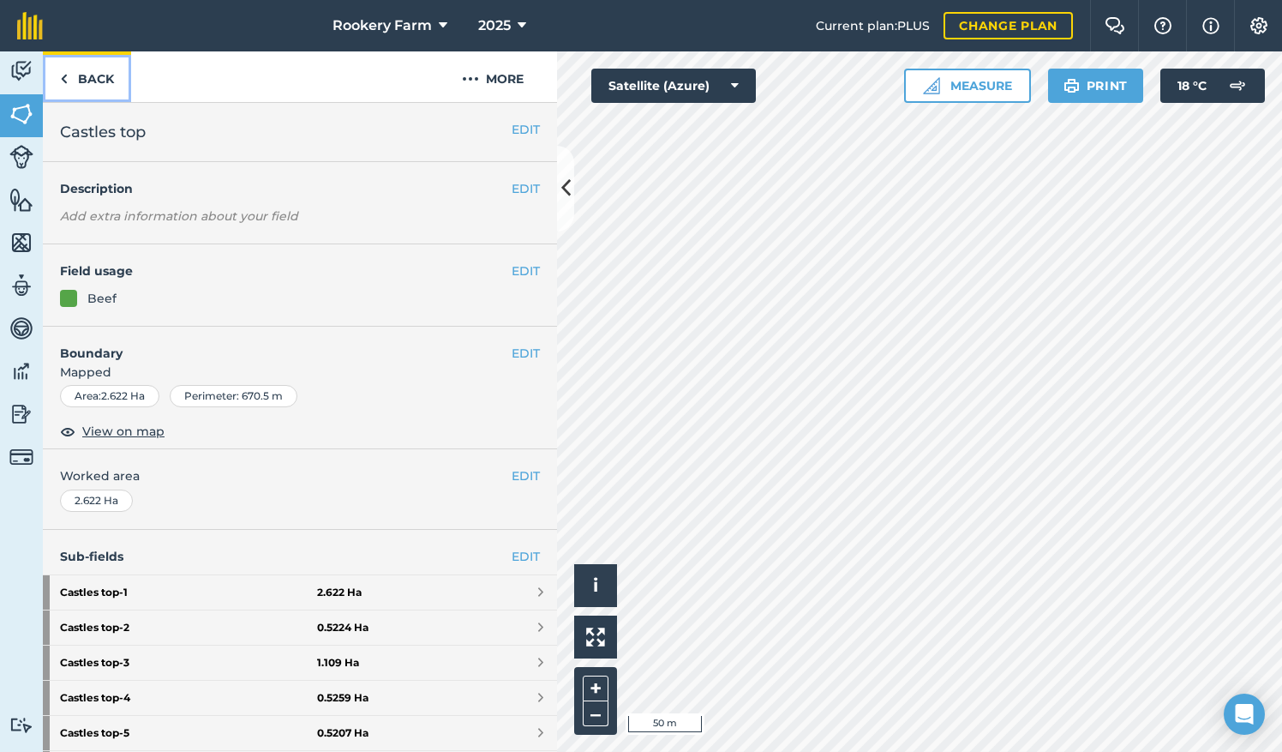
click at [91, 75] on link "Back" at bounding box center [87, 76] width 88 height 51
click at [94, 84] on link "Back" at bounding box center [87, 76] width 88 height 51
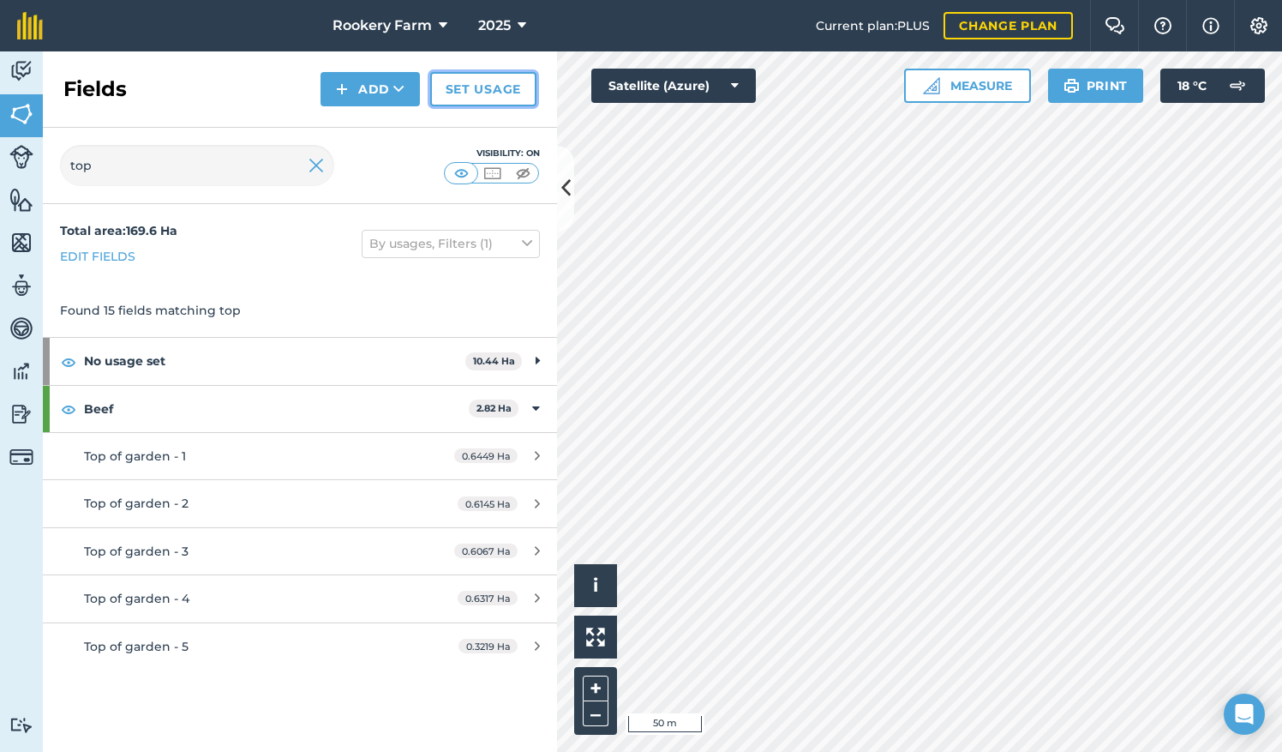
click at [489, 94] on link "Set usage" at bounding box center [483, 89] width 106 height 34
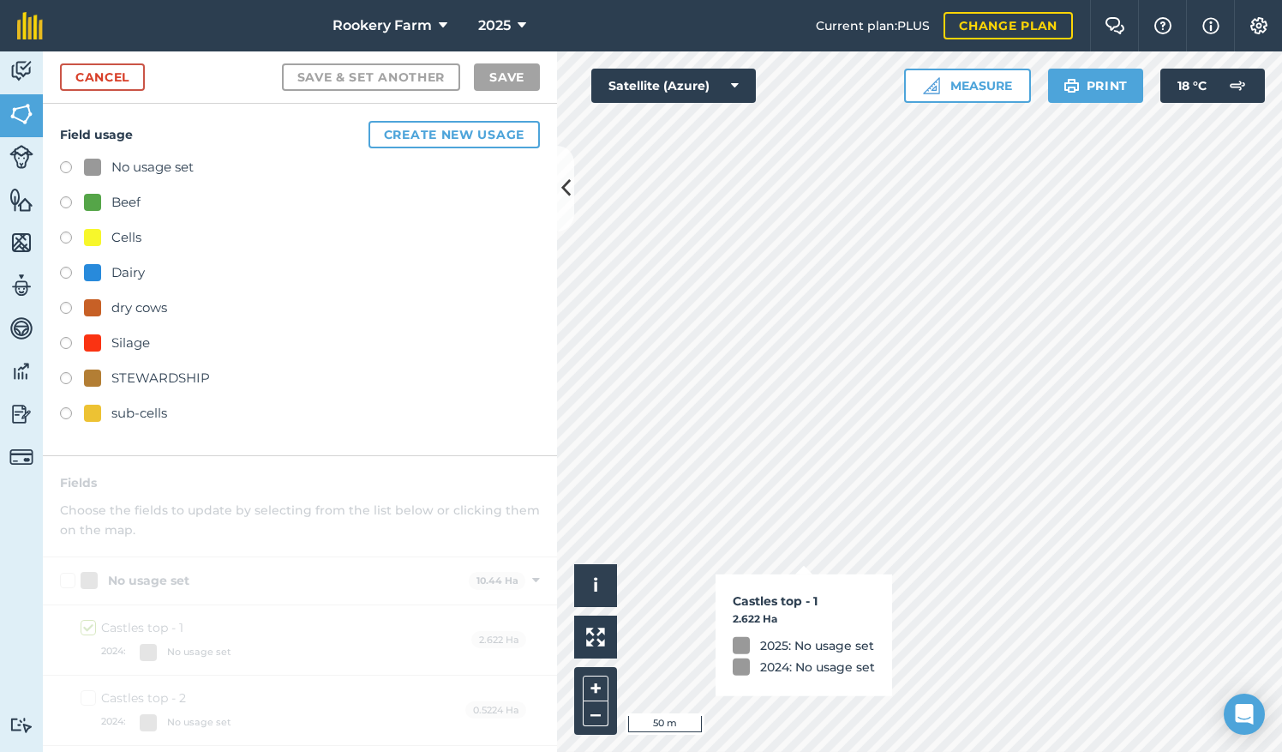
checkbox input "true"
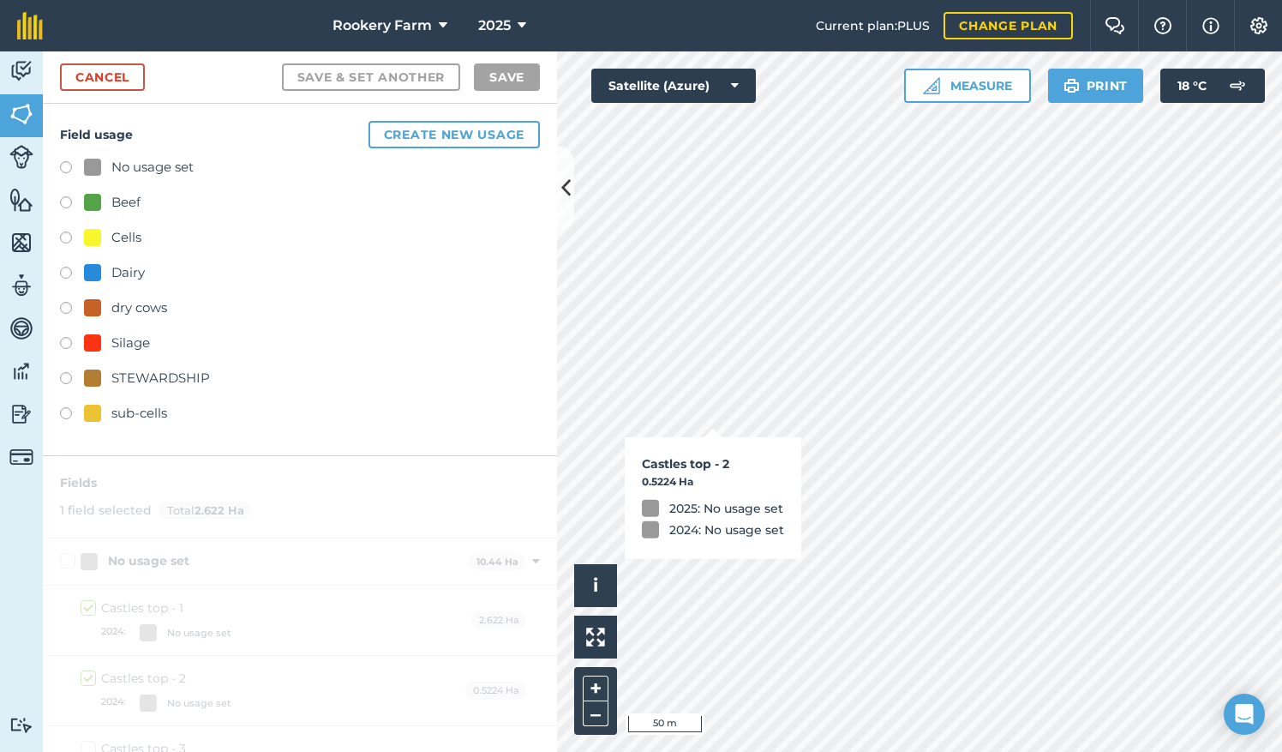
checkbox input "true"
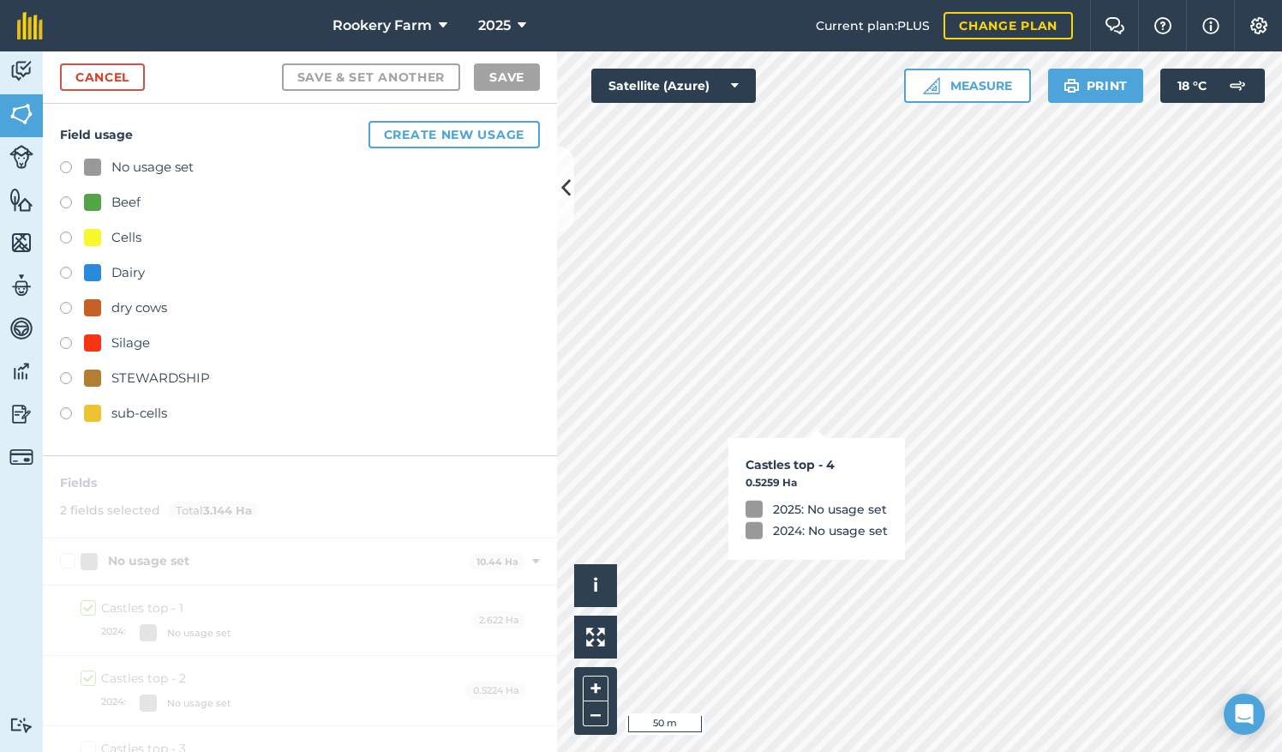
checkbox input "true"
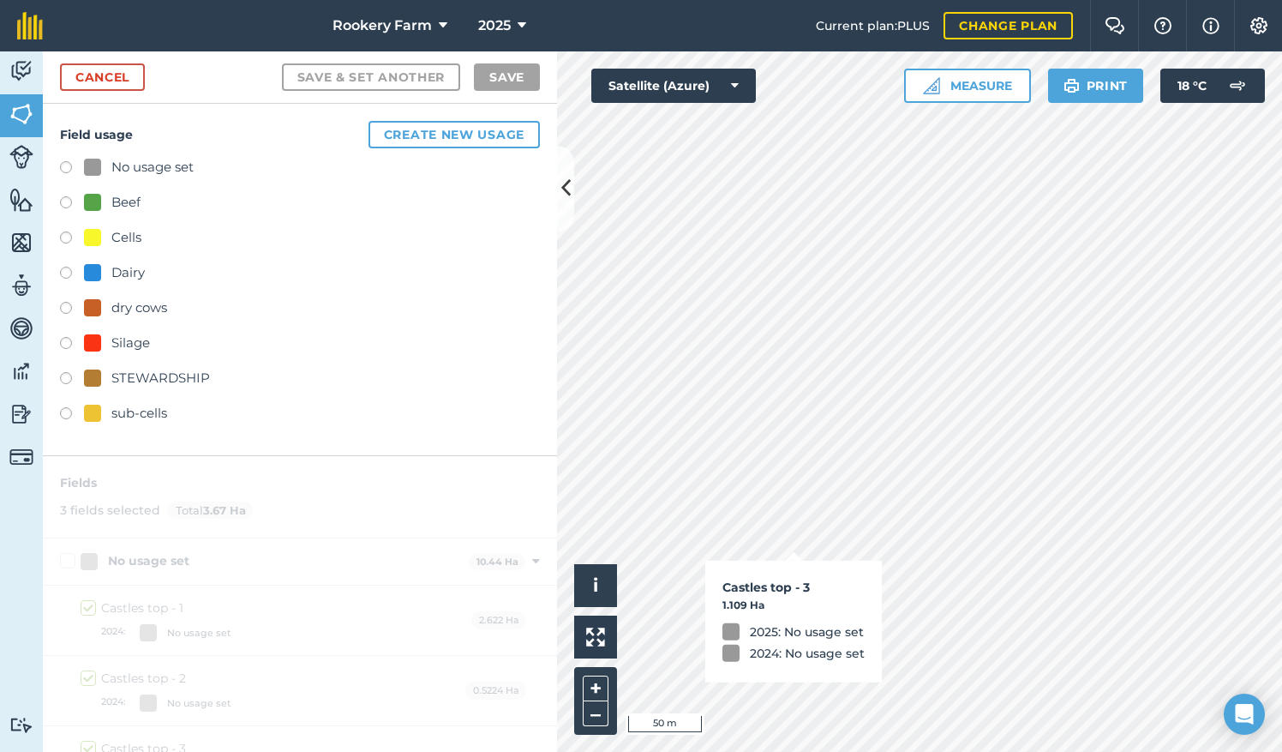
checkbox input "true"
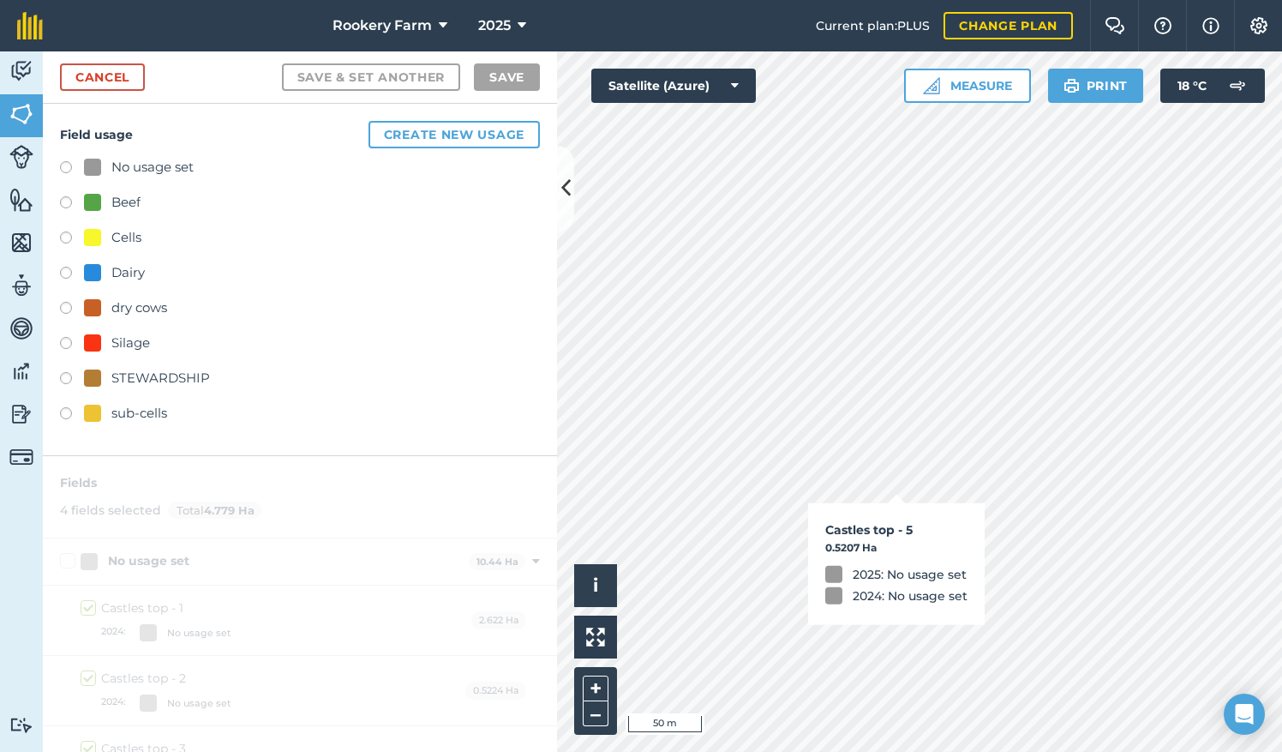
checkbox input "true"
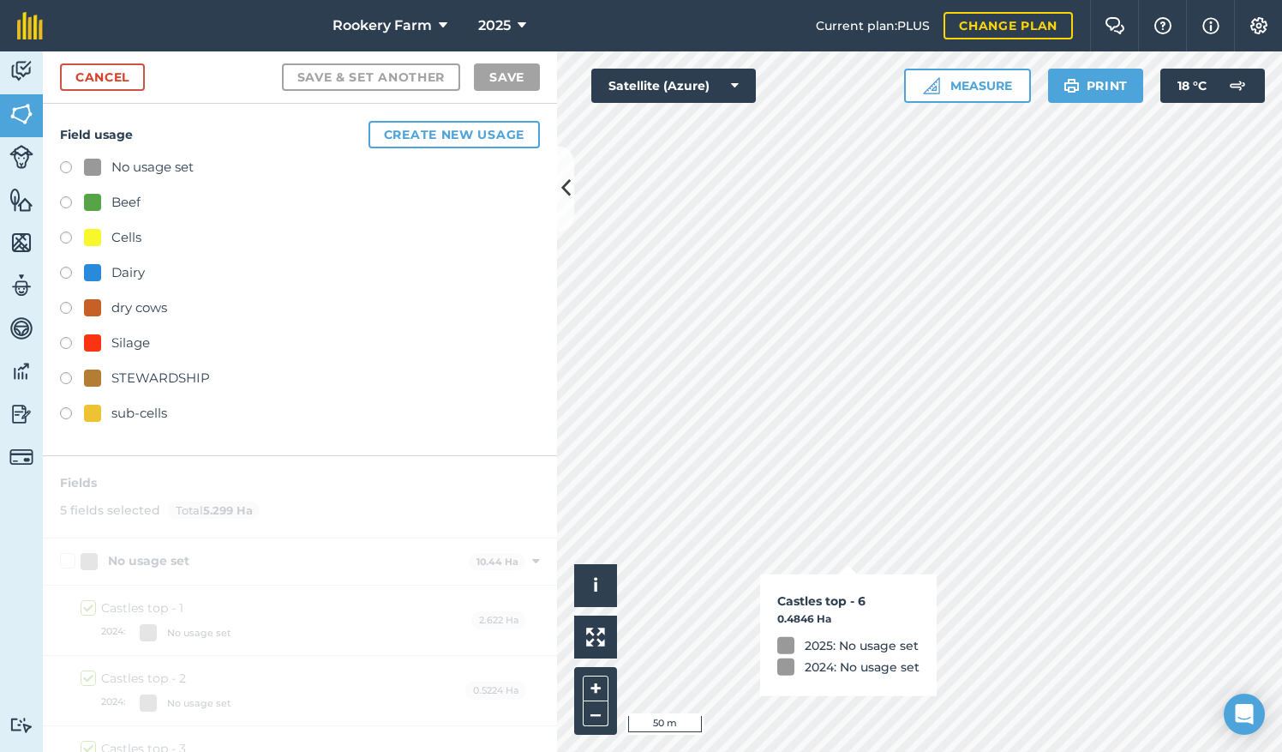
checkbox input "true"
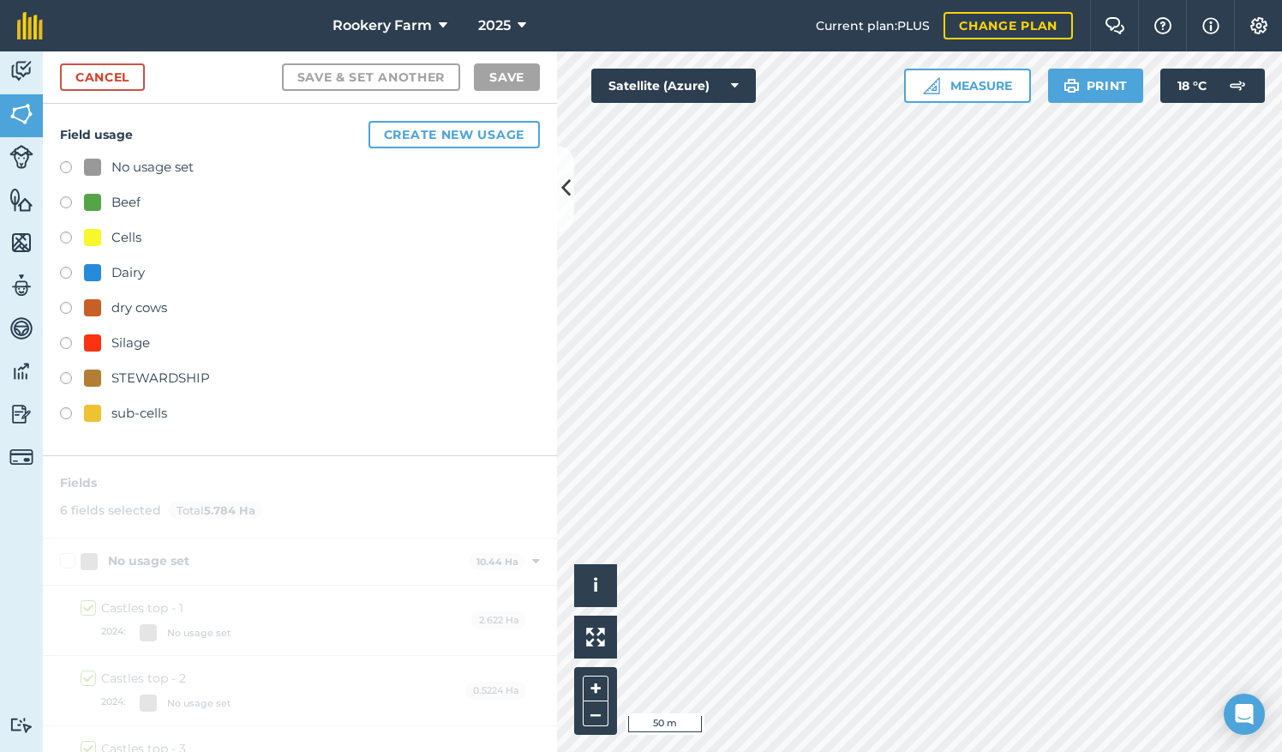
click at [67, 197] on label at bounding box center [72, 204] width 24 height 17
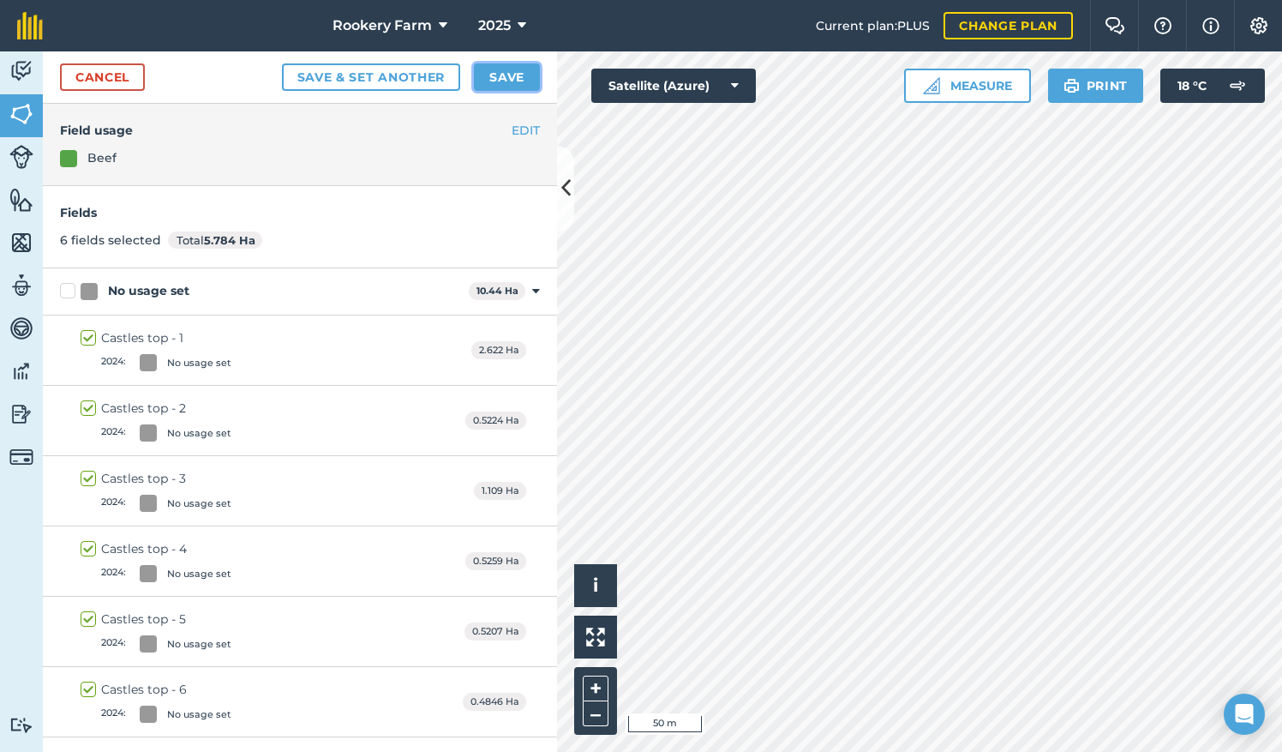
click at [518, 71] on button "Save" at bounding box center [507, 76] width 66 height 27
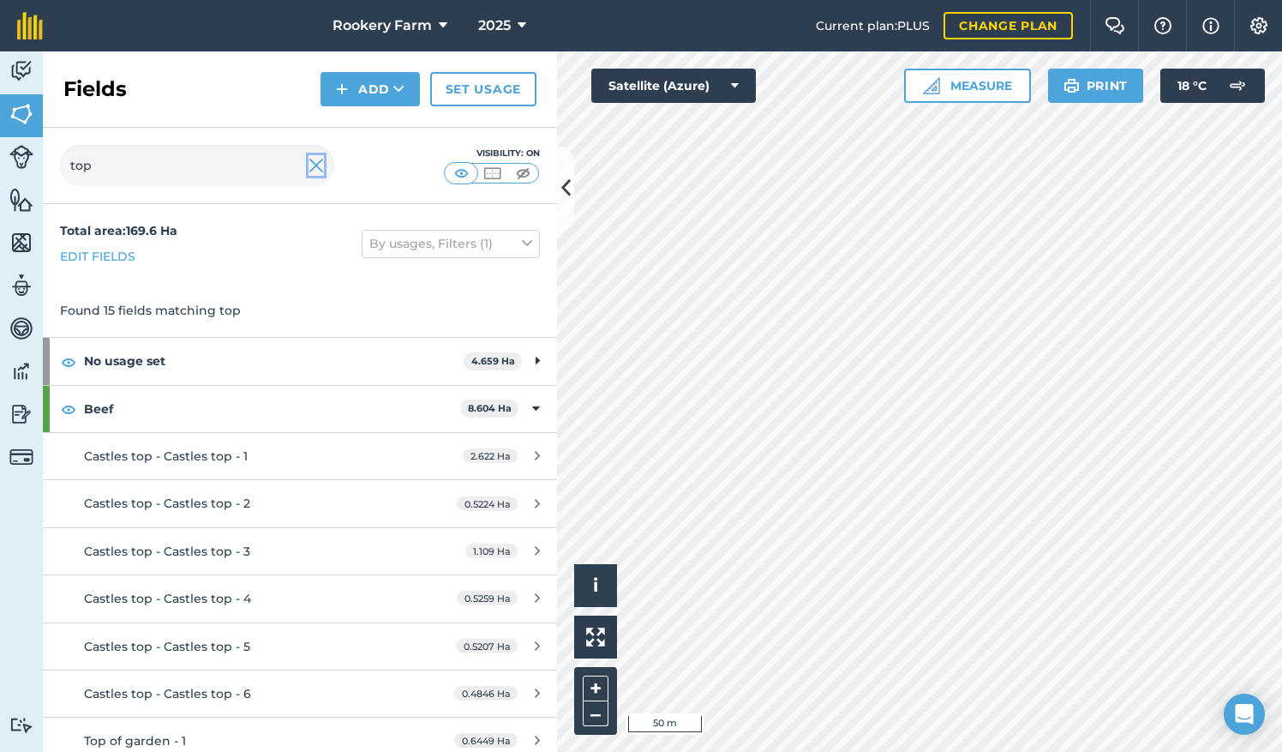
click at [318, 171] on img at bounding box center [316, 165] width 15 height 21
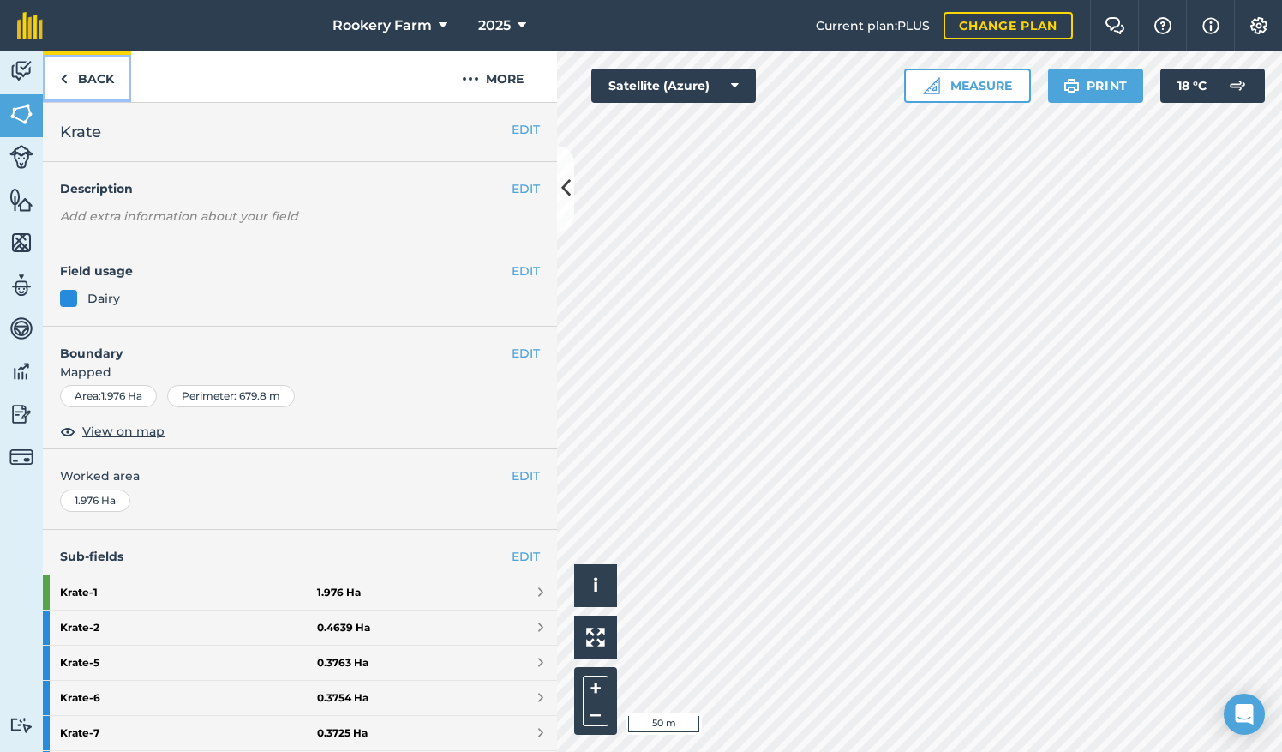
click at [99, 74] on link "Back" at bounding box center [87, 76] width 88 height 51
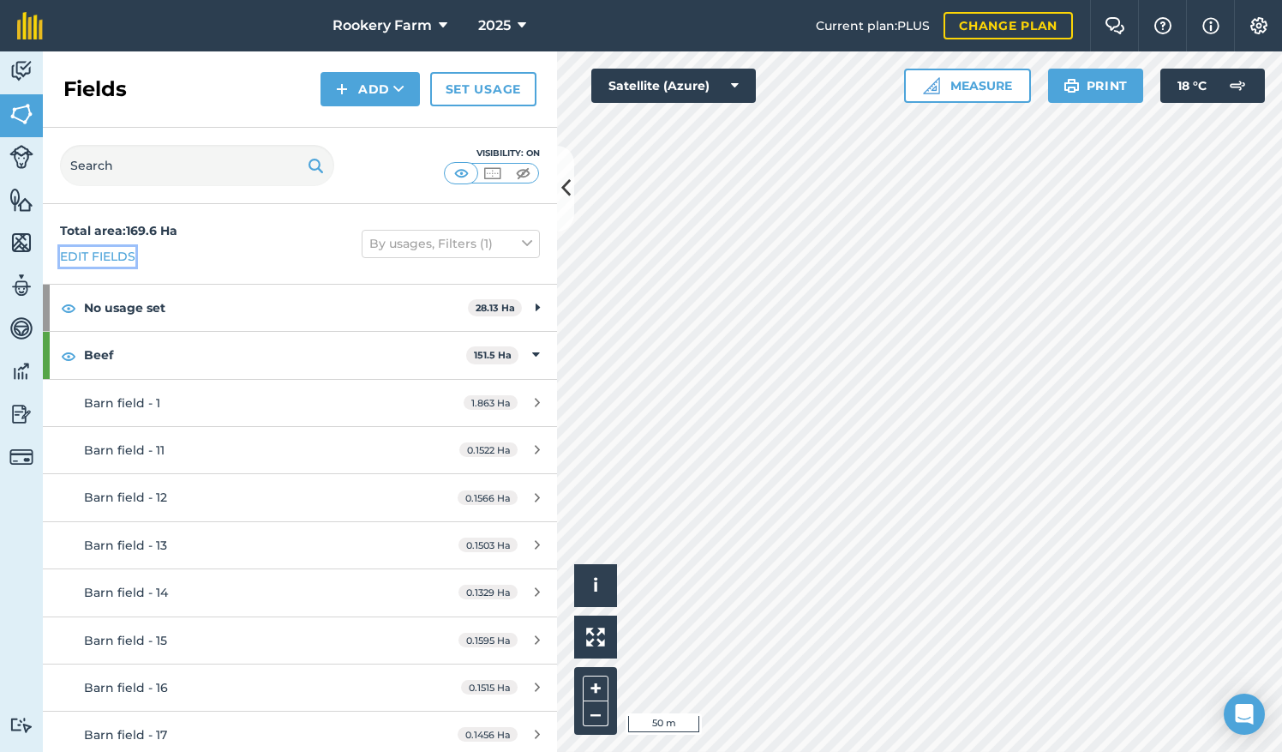
click at [105, 255] on link "Edit fields" at bounding box center [97, 256] width 75 height 19
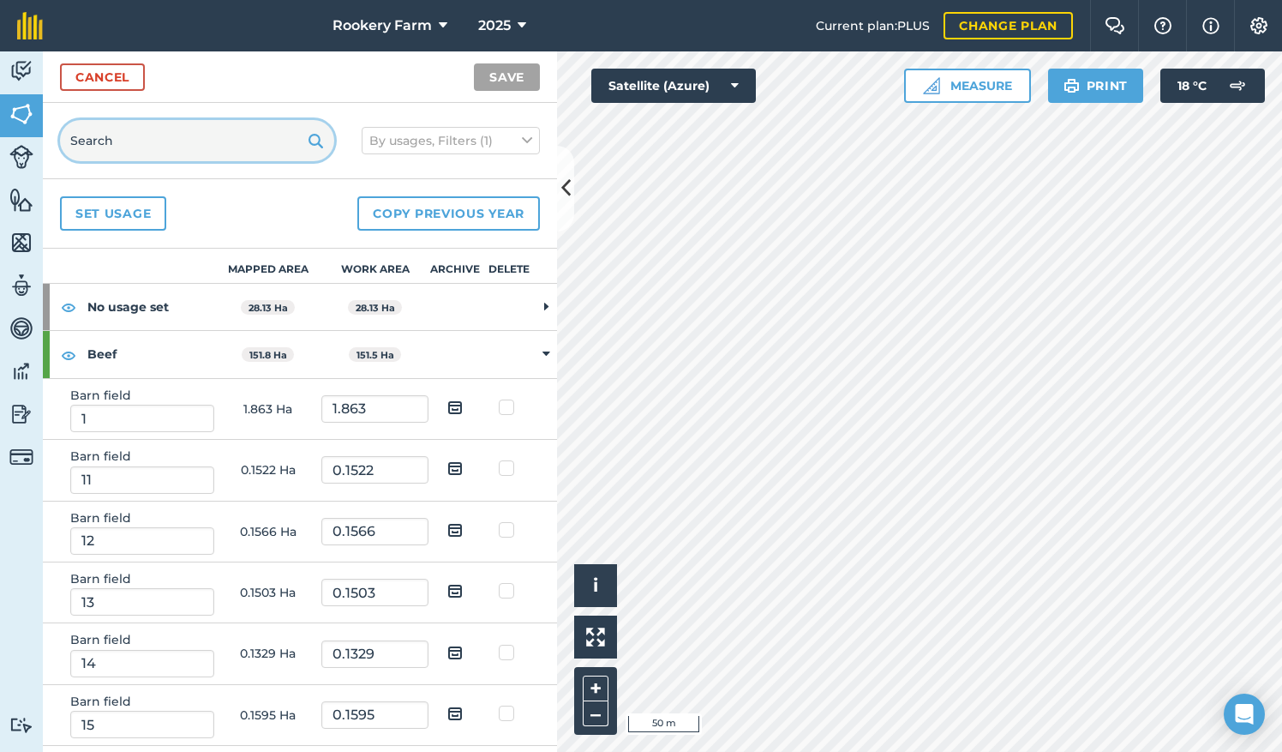
click at [151, 142] on input "text" at bounding box center [197, 140] width 274 height 41
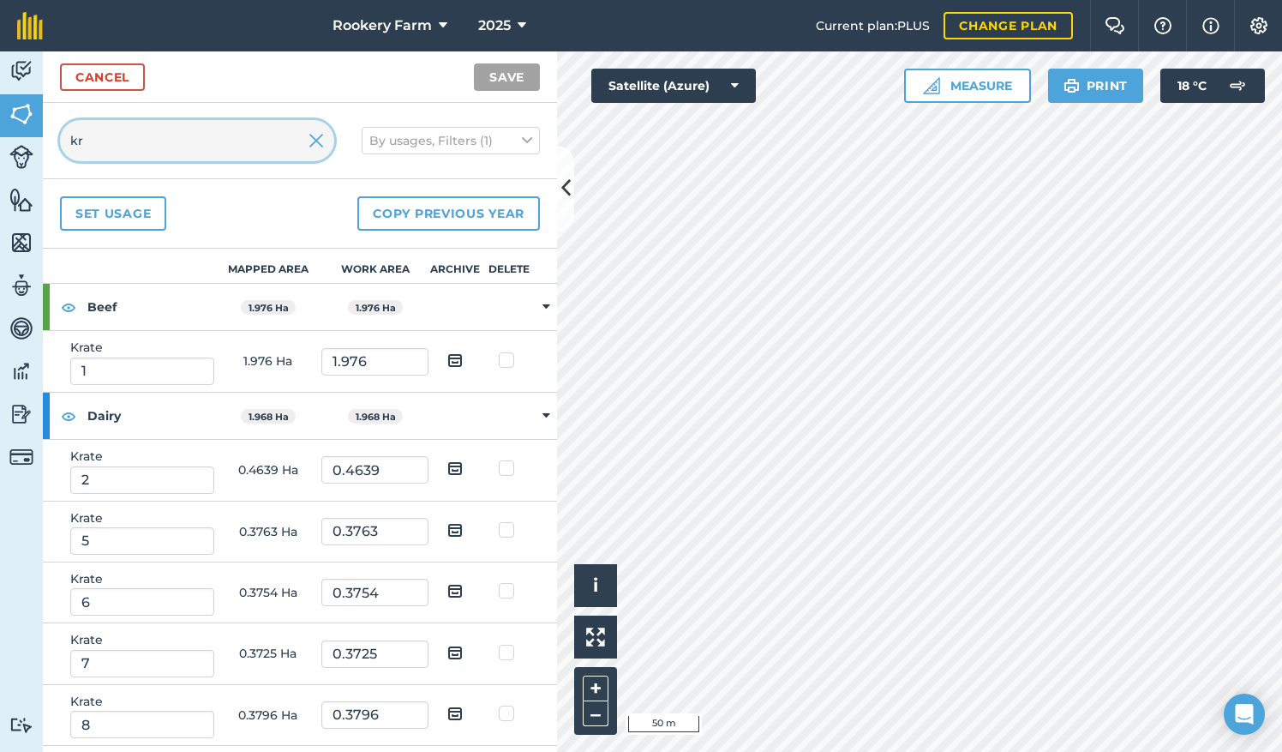
type input "kr"
click at [459, 471] on img at bounding box center [454, 468] width 15 height 21
click at [463, 468] on input "checkbox" at bounding box center [468, 462] width 11 height 11
checkbox input "true"
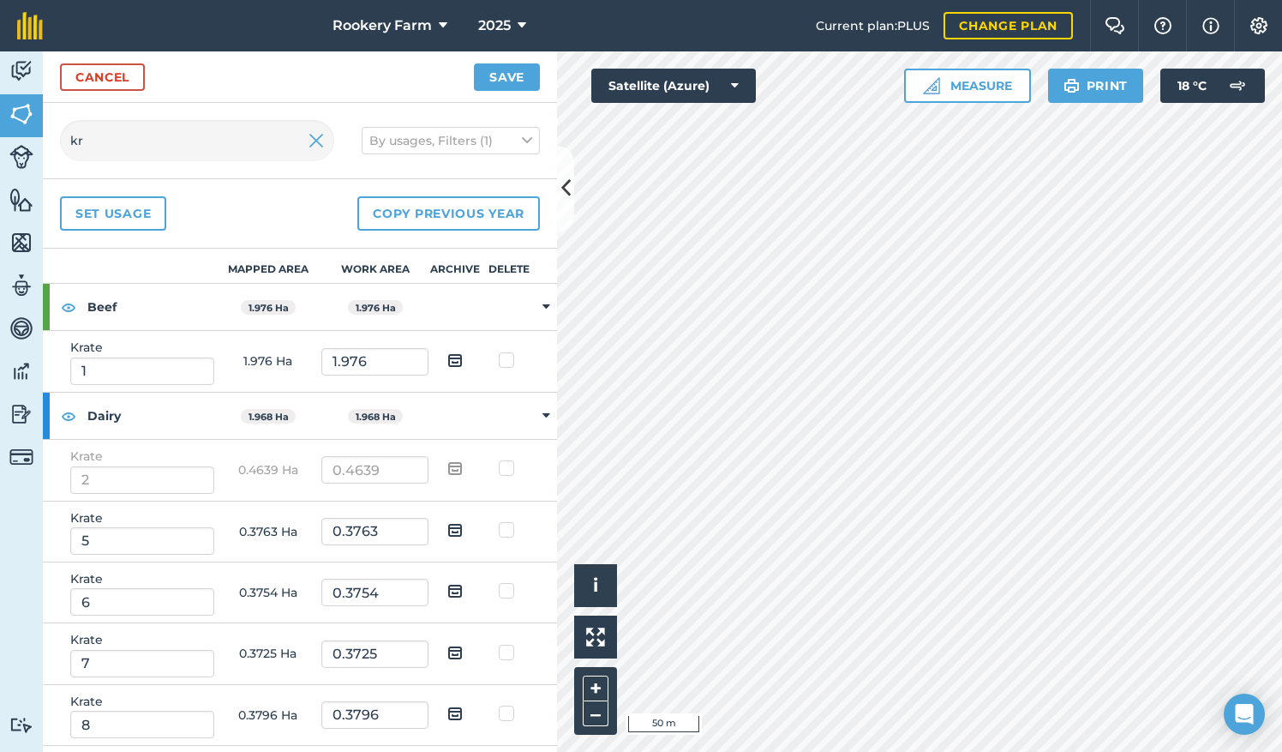
click at [456, 521] on img at bounding box center [454, 529] width 15 height 21
click at [463, 521] on input "checkbox" at bounding box center [468, 524] width 11 height 11
checkbox input "true"
click at [456, 585] on img at bounding box center [454, 590] width 15 height 21
click at [463, 585] on input "checkbox" at bounding box center [468, 584] width 11 height 11
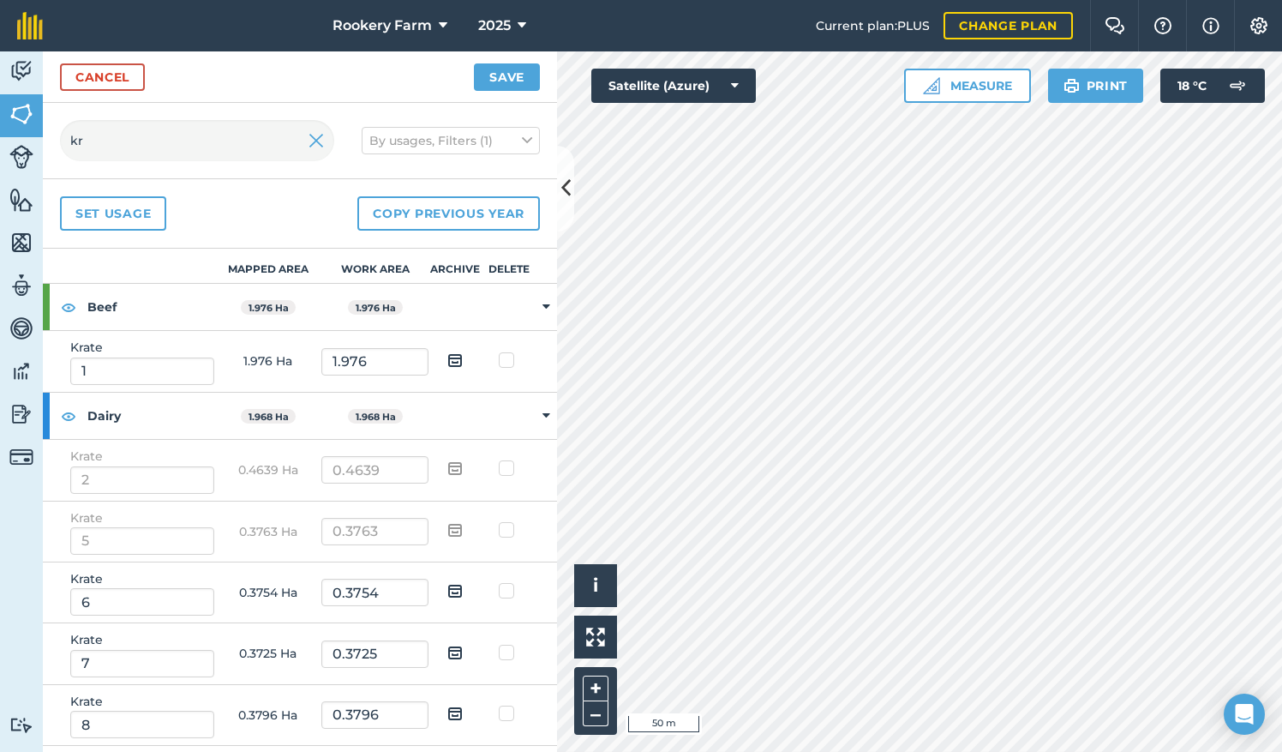
checkbox input "true"
click at [459, 648] on img at bounding box center [454, 652] width 15 height 21
click at [463, 648] on input "checkbox" at bounding box center [468, 646] width 11 height 11
checkbox input "true"
click at [451, 705] on img at bounding box center [454, 713] width 15 height 21
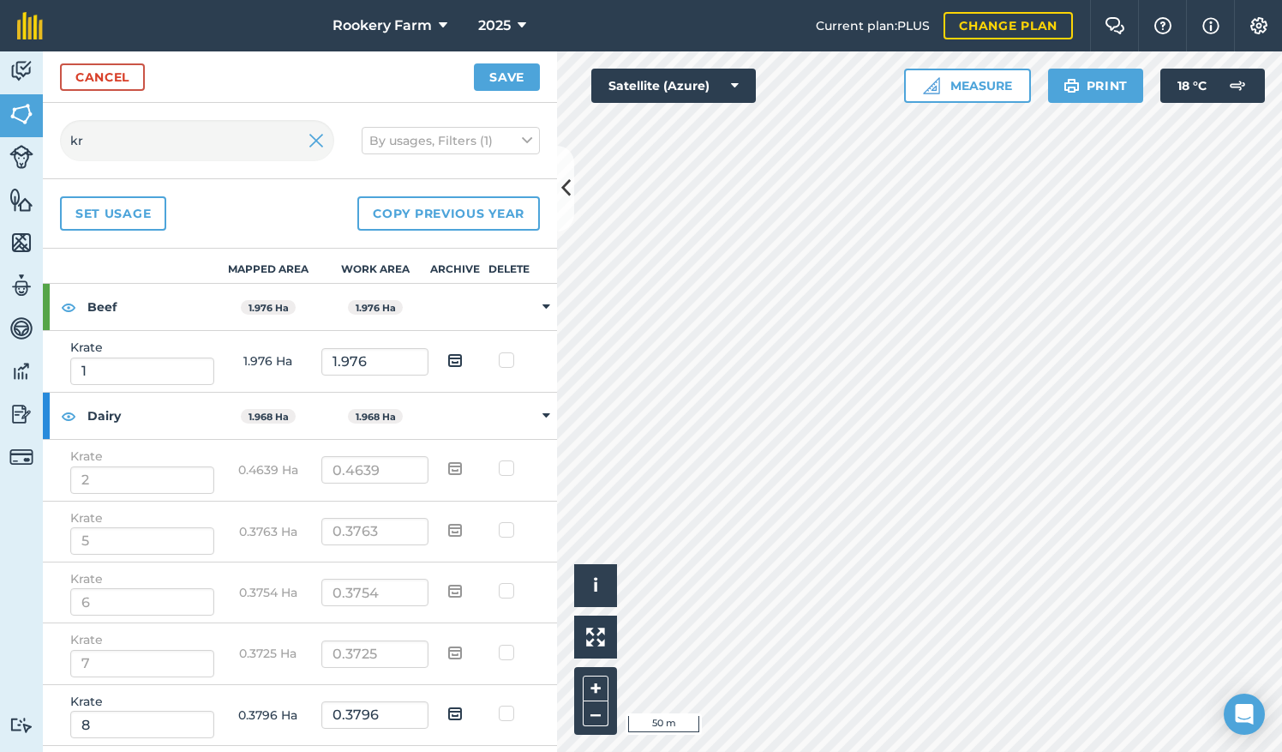
click at [463, 705] on input "checkbox" at bounding box center [468, 707] width 11 height 11
checkbox input "true"
click at [510, 79] on button "Save" at bounding box center [507, 76] width 66 height 27
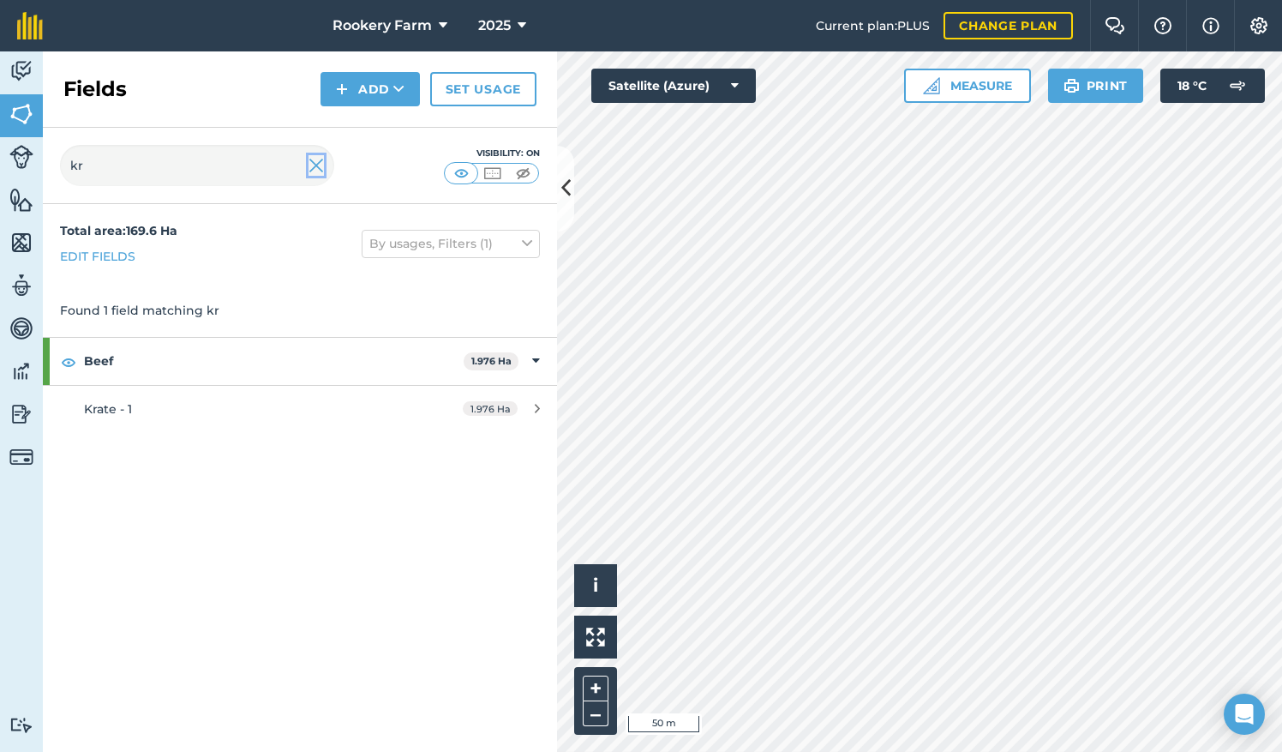
click at [314, 163] on img at bounding box center [316, 165] width 15 height 21
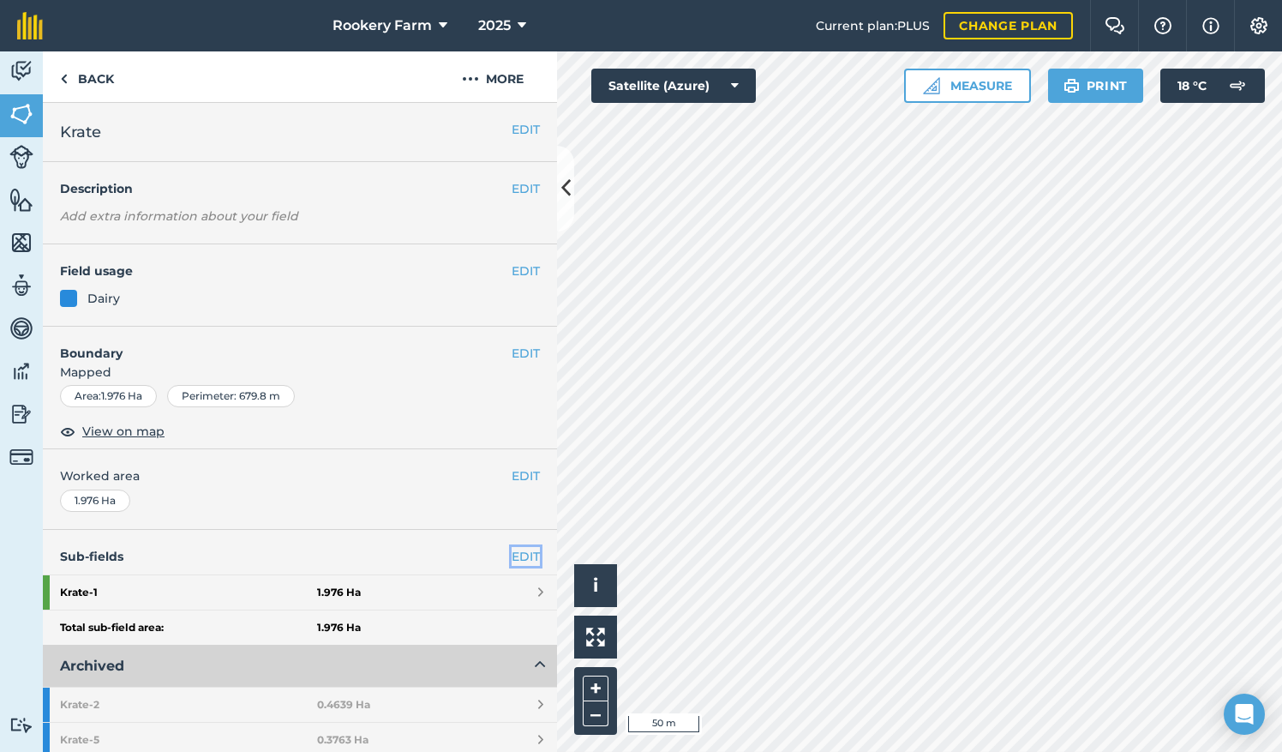
click at [512, 547] on link "EDIT" at bounding box center [526, 556] width 28 height 19
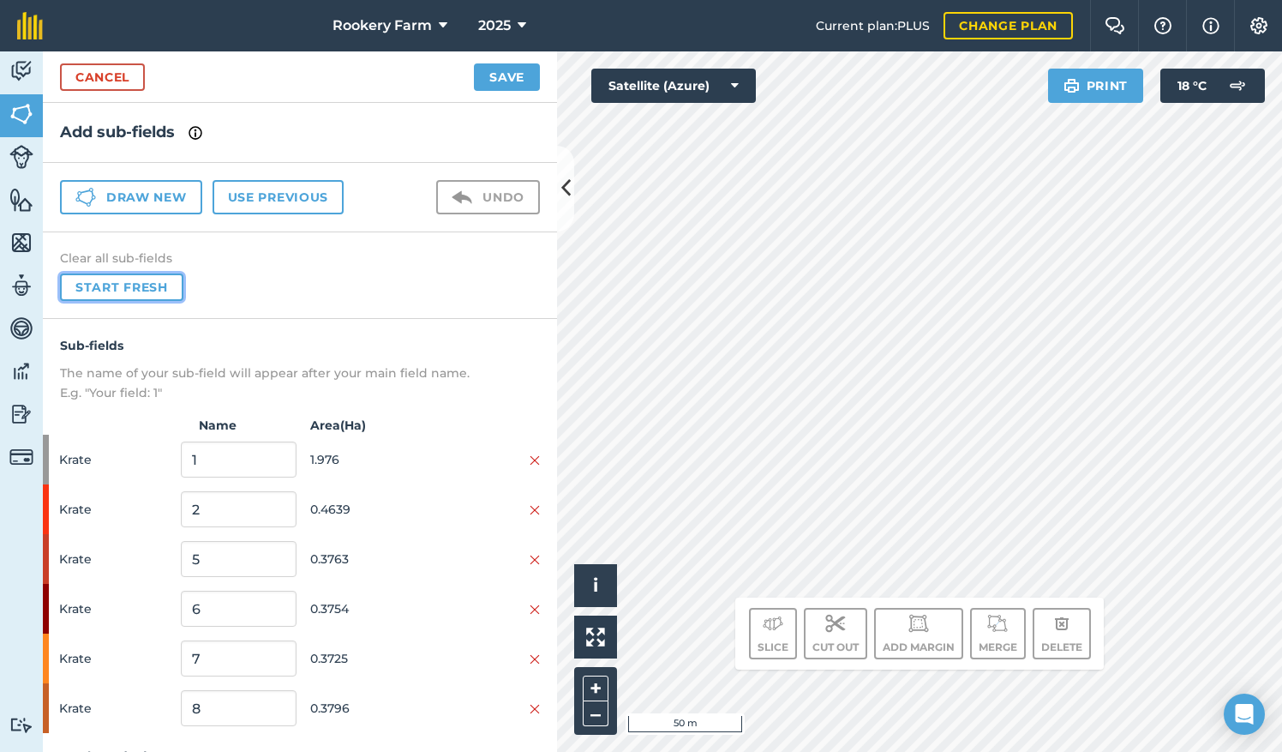
click at [163, 283] on button "Start fresh" at bounding box center [121, 286] width 123 height 27
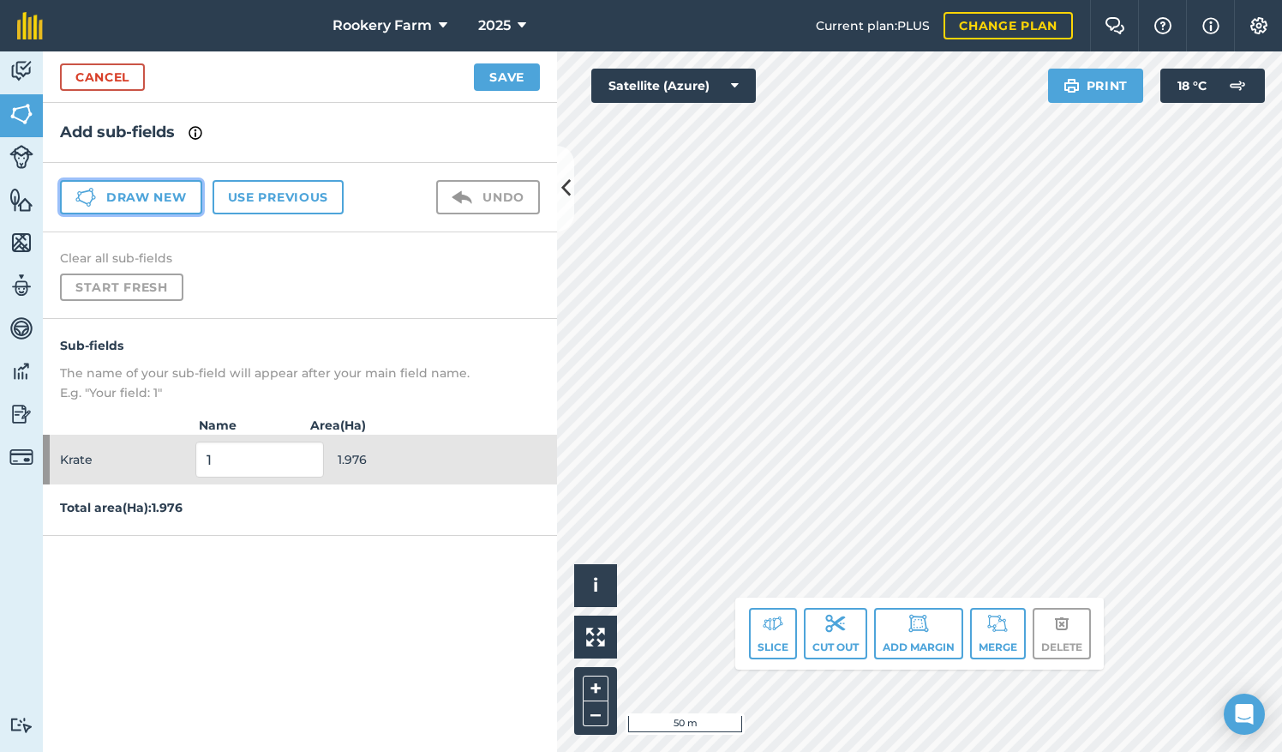
click at [170, 194] on button "Draw new" at bounding box center [131, 197] width 142 height 34
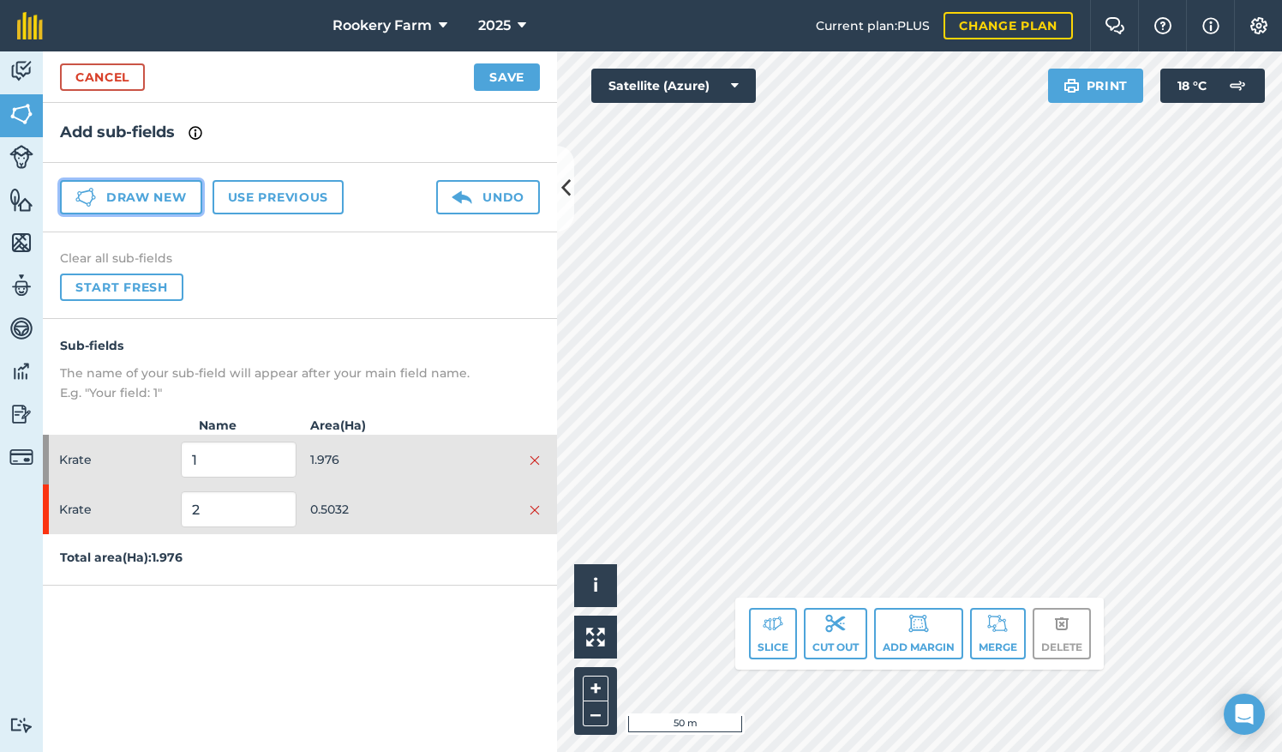
click at [165, 192] on button "Draw new" at bounding box center [131, 197] width 142 height 34
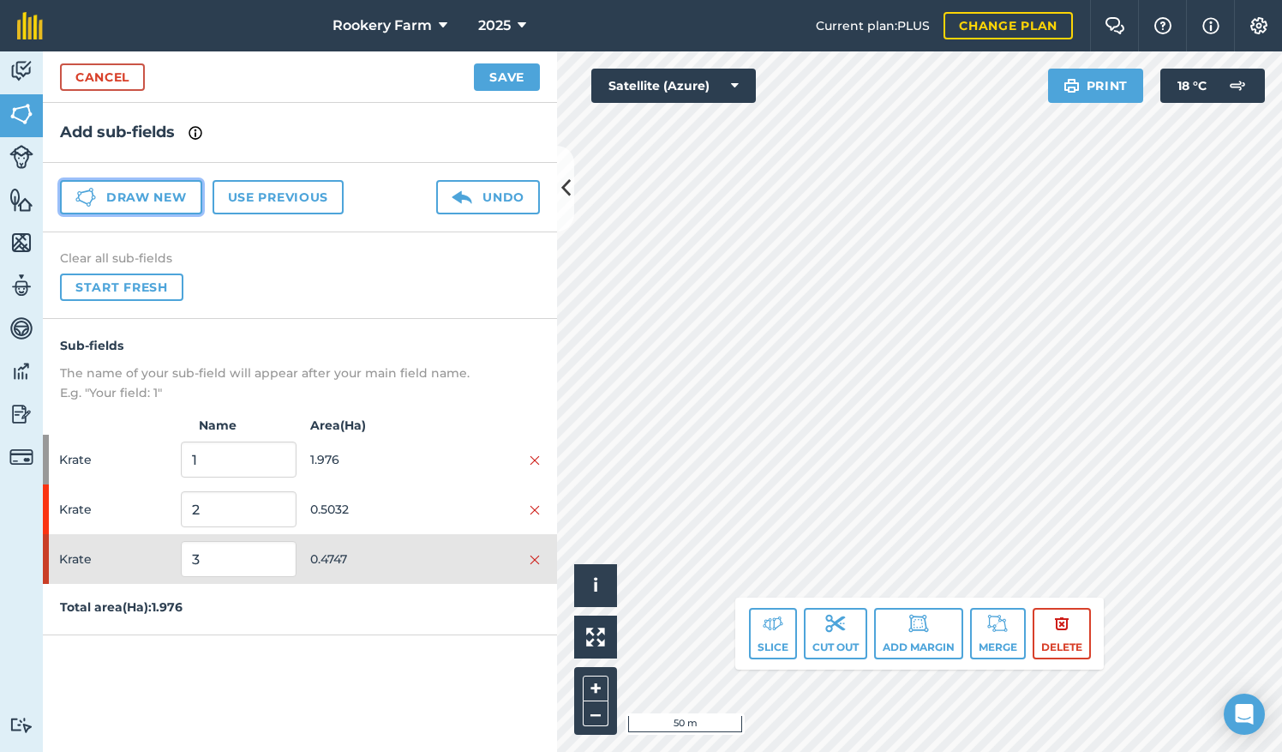
click at [182, 199] on button "Draw new" at bounding box center [131, 197] width 142 height 34
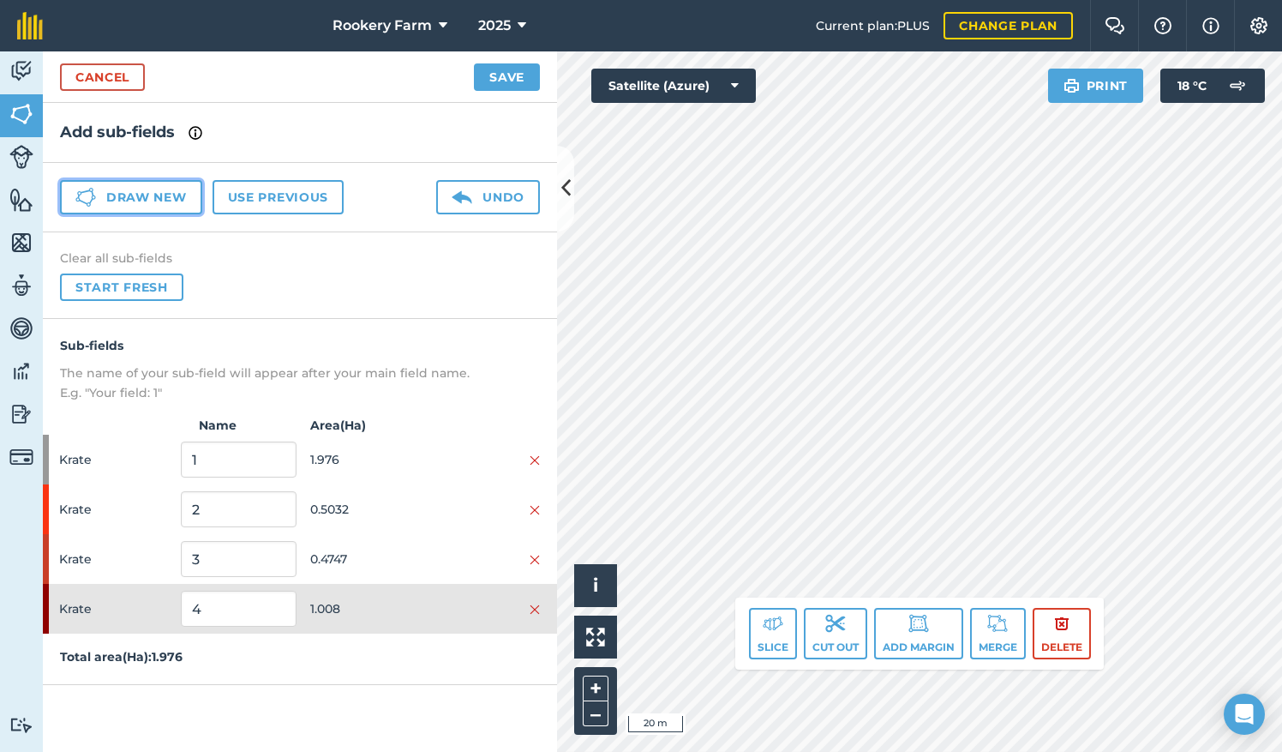
click at [177, 203] on button "Draw new" at bounding box center [131, 197] width 142 height 34
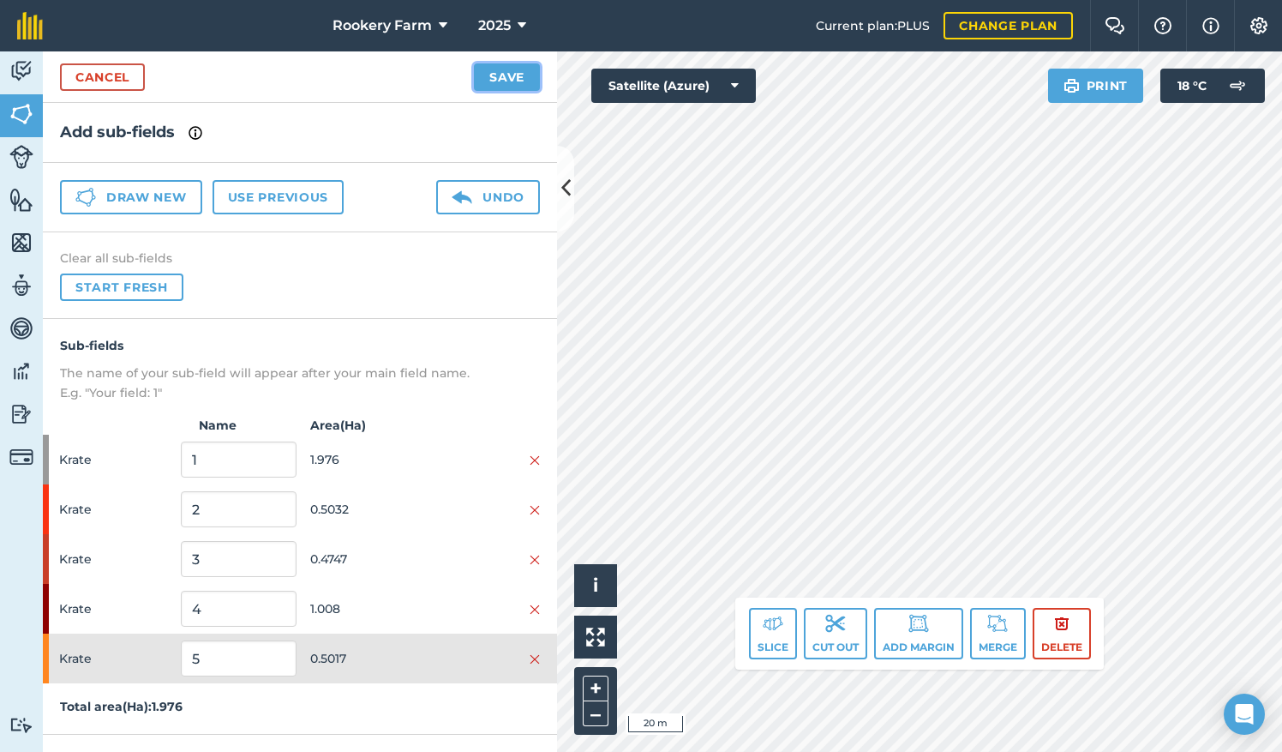
click at [507, 81] on button "Save" at bounding box center [507, 76] width 66 height 27
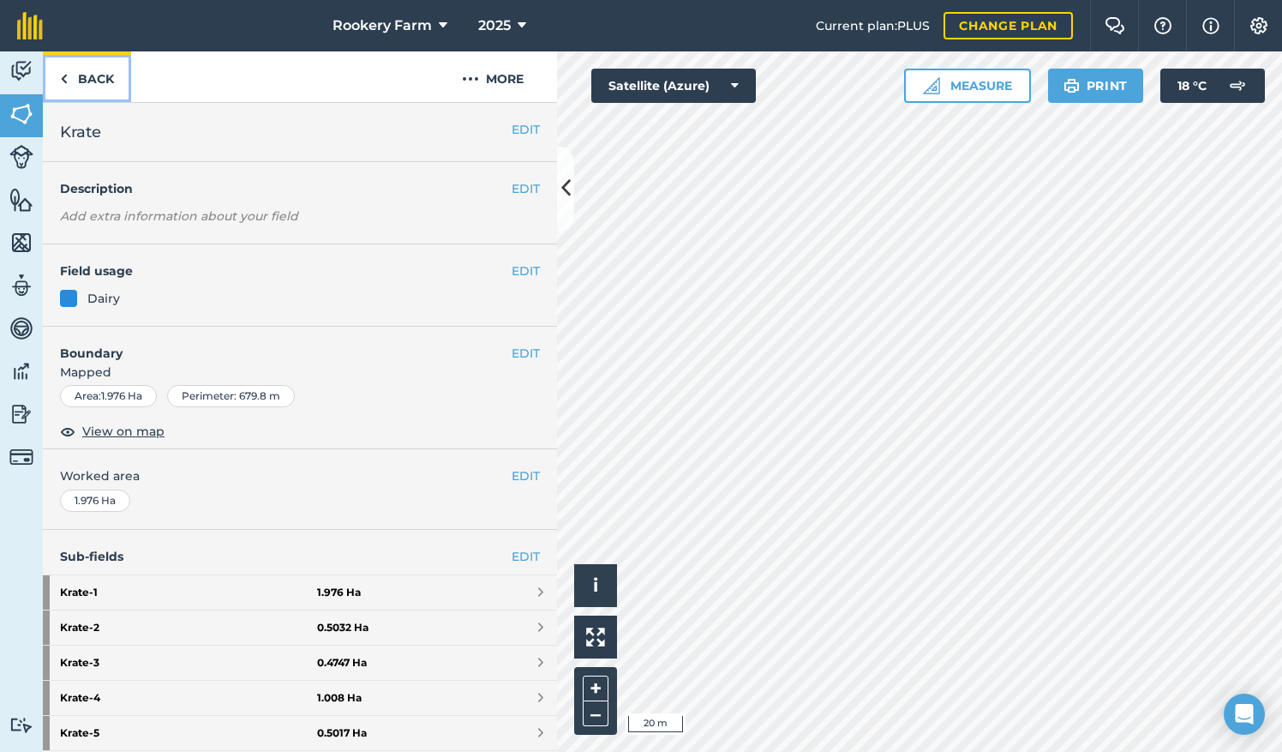
click at [90, 70] on link "Back" at bounding box center [87, 76] width 88 height 51
click at [22, 117] on img at bounding box center [21, 114] width 24 height 26
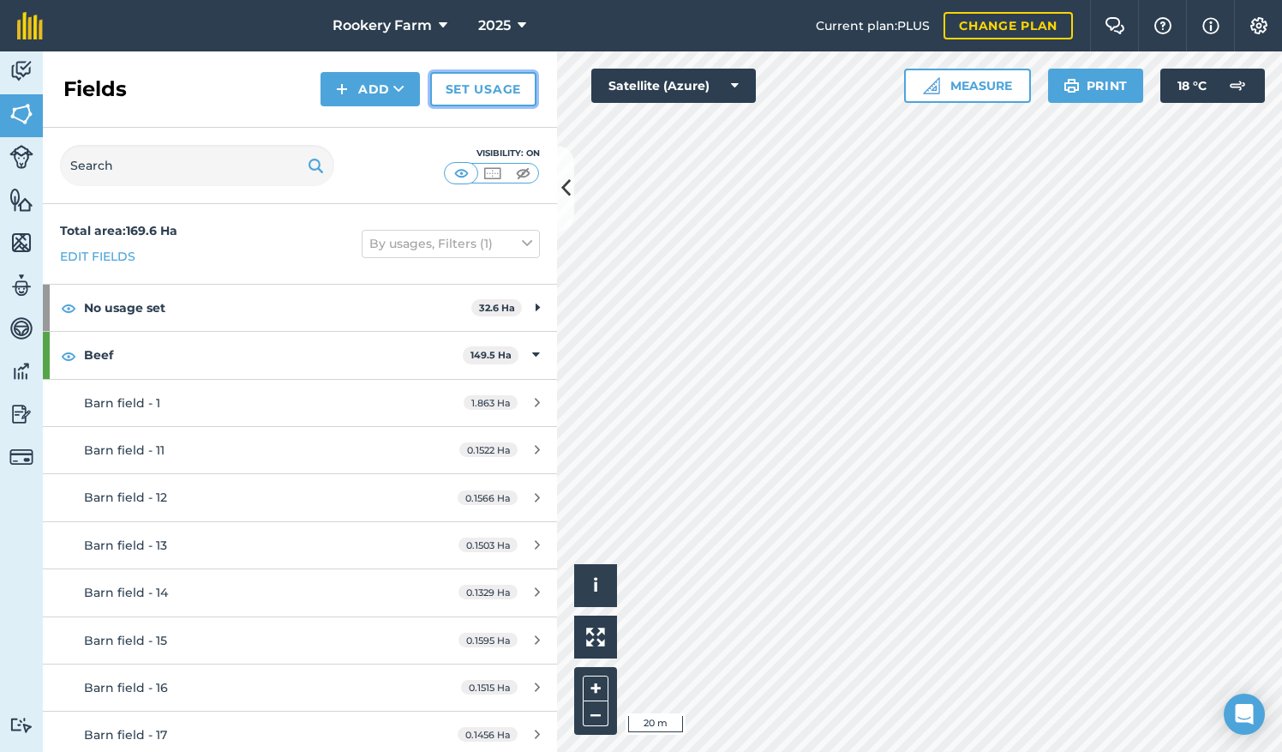
click at [456, 81] on link "Set usage" at bounding box center [483, 89] width 106 height 34
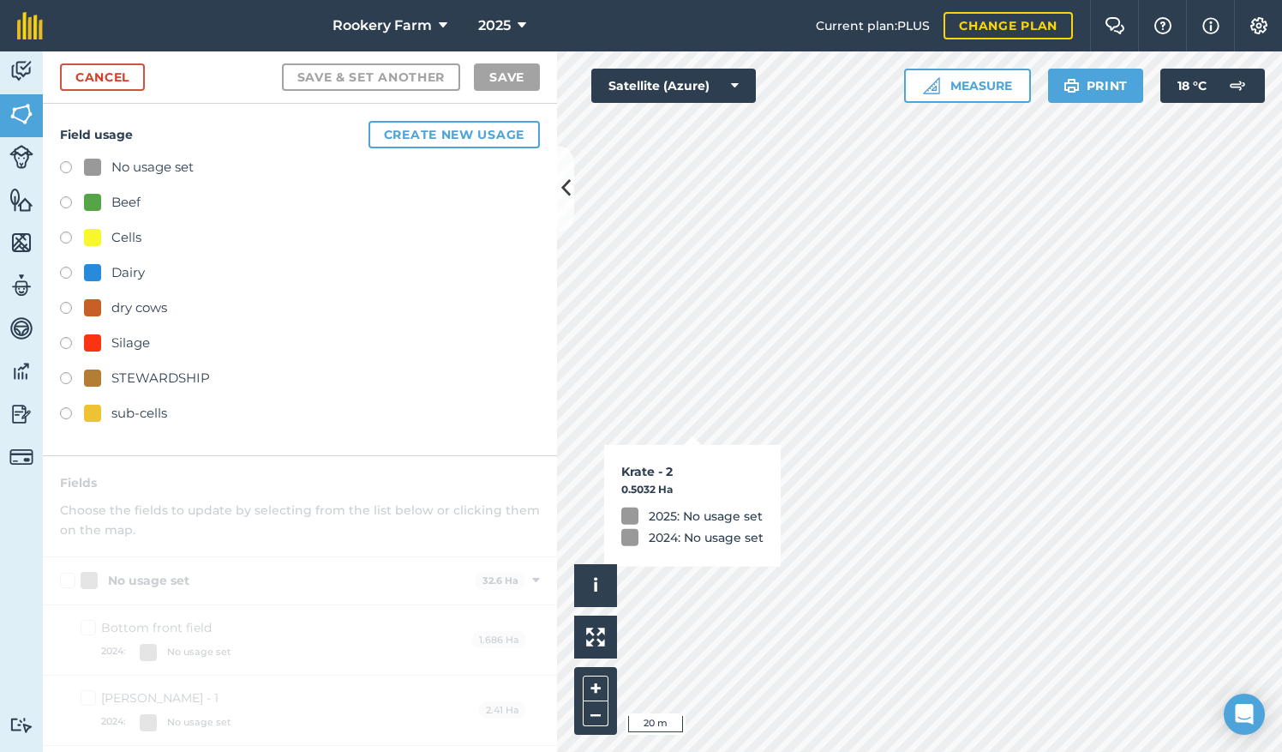
checkbox input "true"
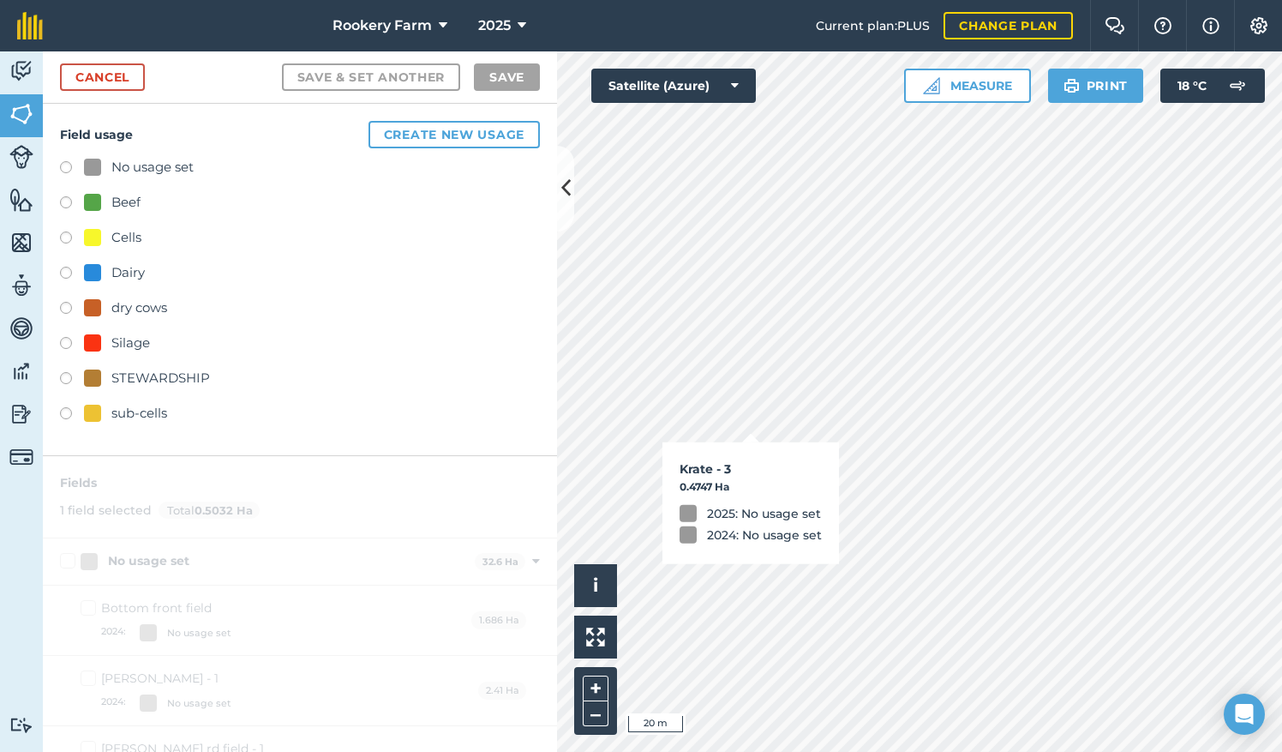
checkbox input "true"
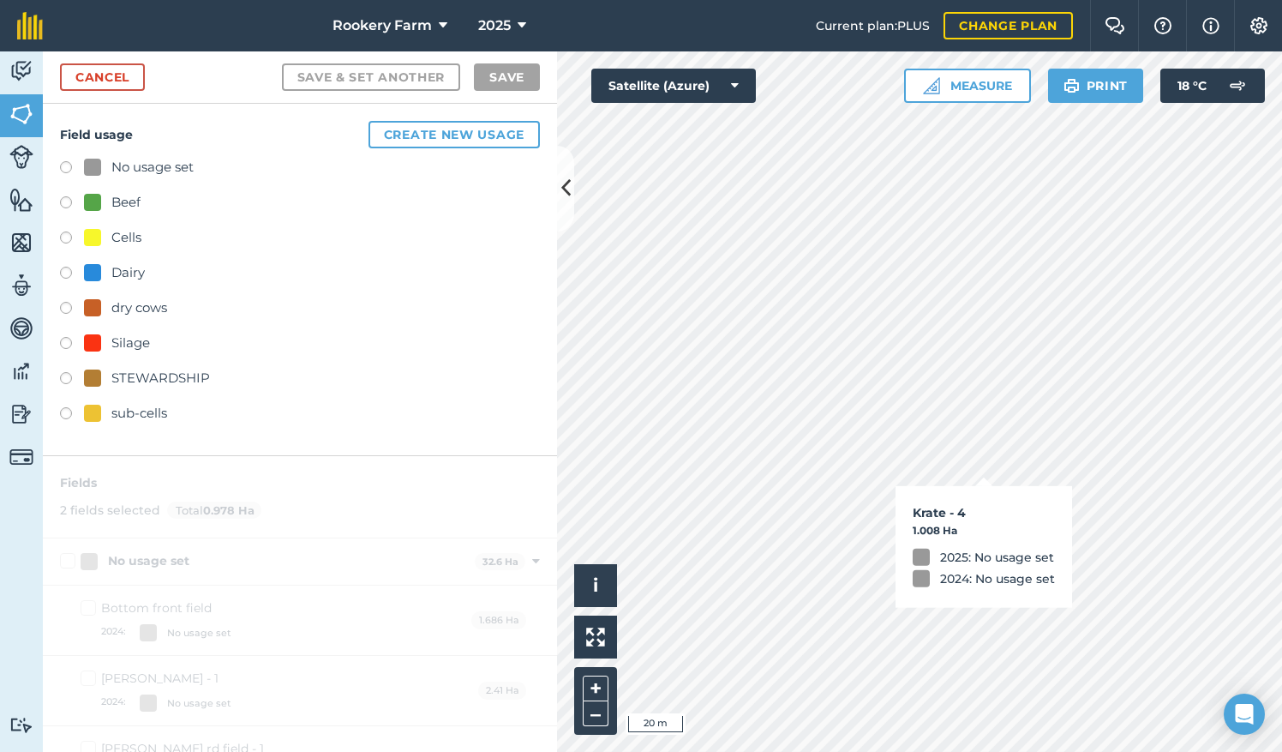
checkbox input "true"
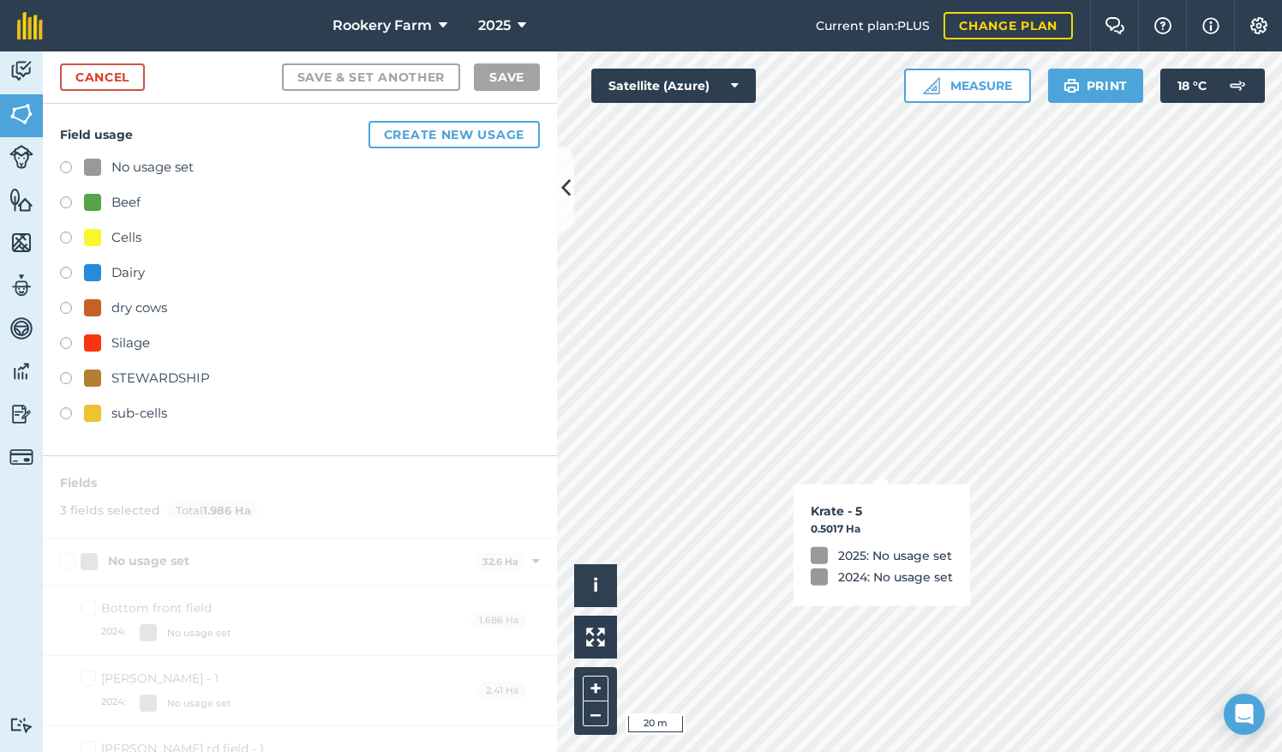
checkbox input "true"
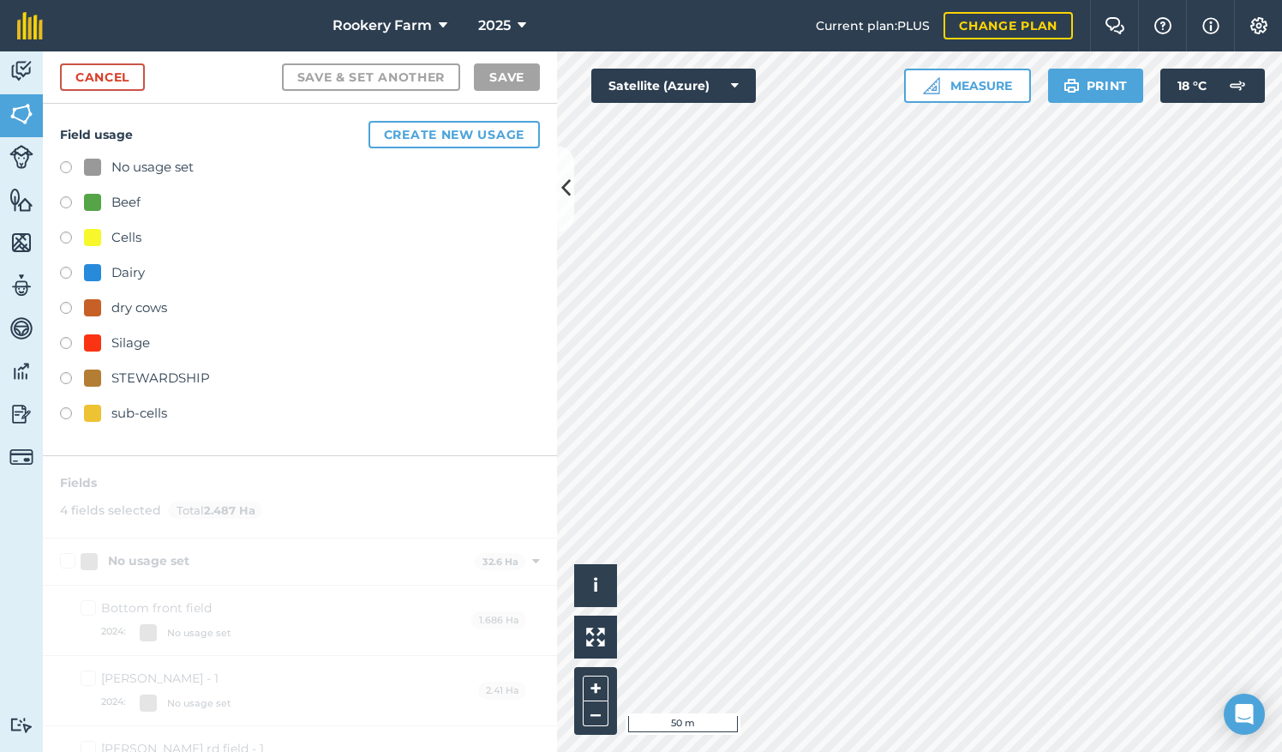
click at [67, 270] on label at bounding box center [72, 275] width 24 height 17
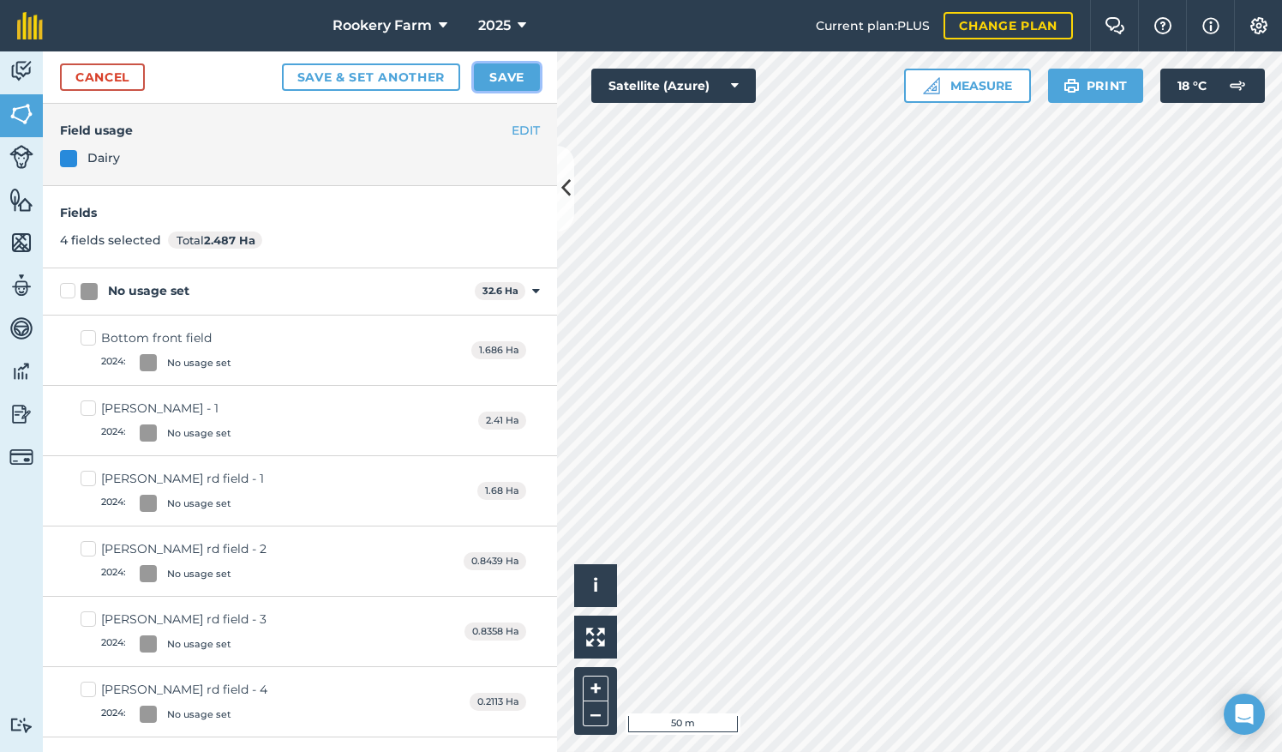
click at [507, 81] on button "Save" at bounding box center [507, 76] width 66 height 27
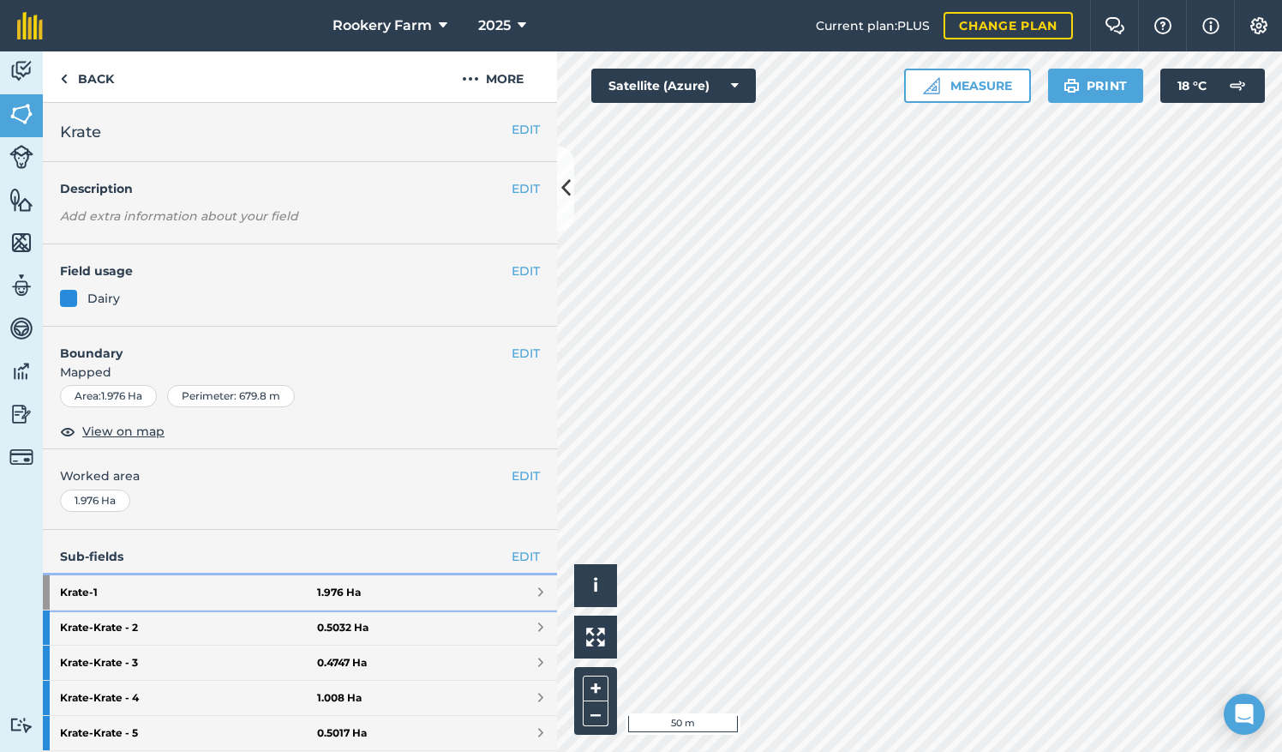
click at [454, 584] on link "Krate - 1 1.976 Ha" at bounding box center [300, 592] width 514 height 34
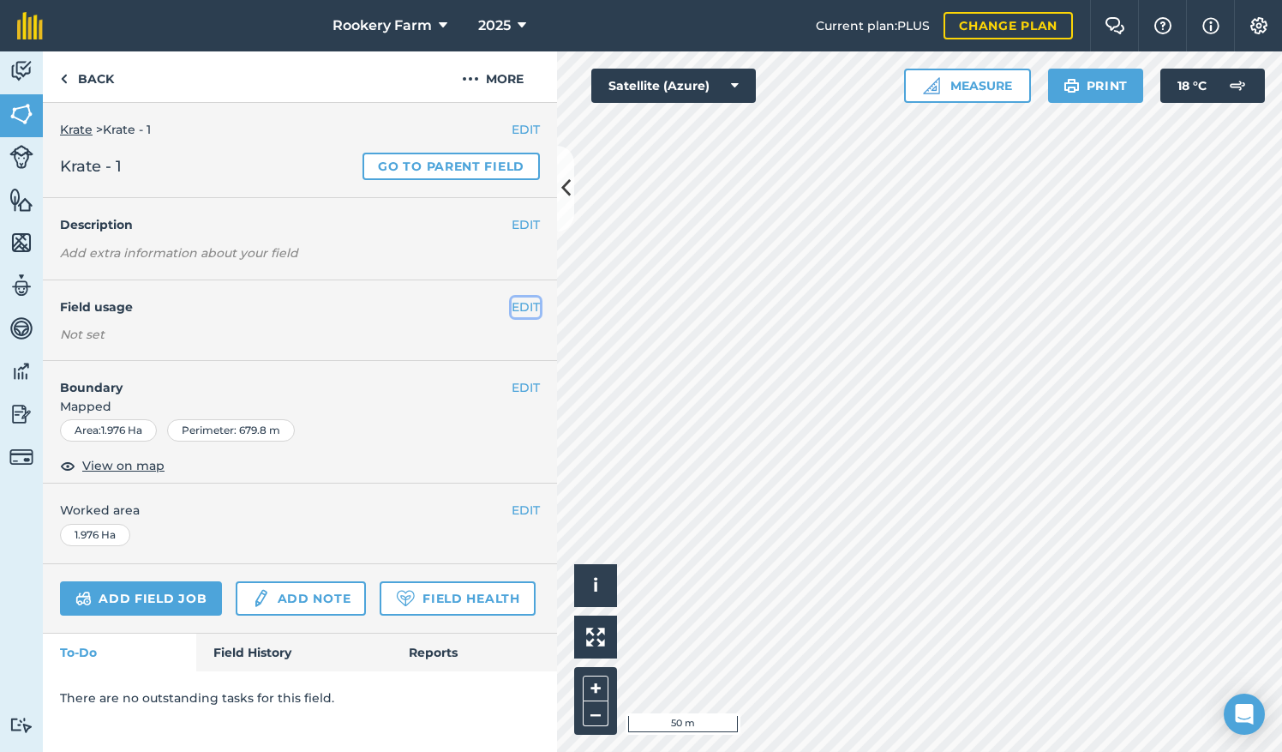
click at [526, 303] on button "EDIT" at bounding box center [526, 306] width 28 height 19
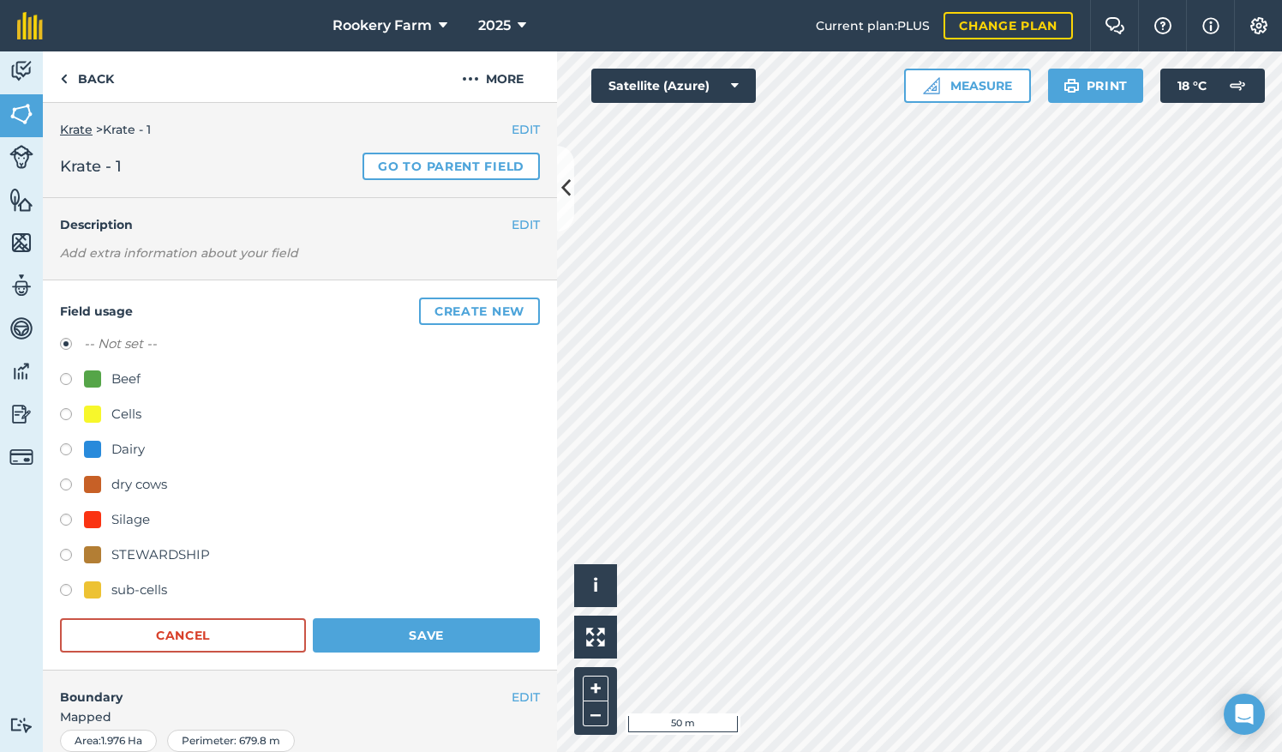
click at [65, 447] on label at bounding box center [72, 451] width 24 height 17
radio input "true"
radio input "false"
click at [429, 628] on button "Save" at bounding box center [426, 635] width 227 height 34
